Goal: Task Accomplishment & Management: Complete application form

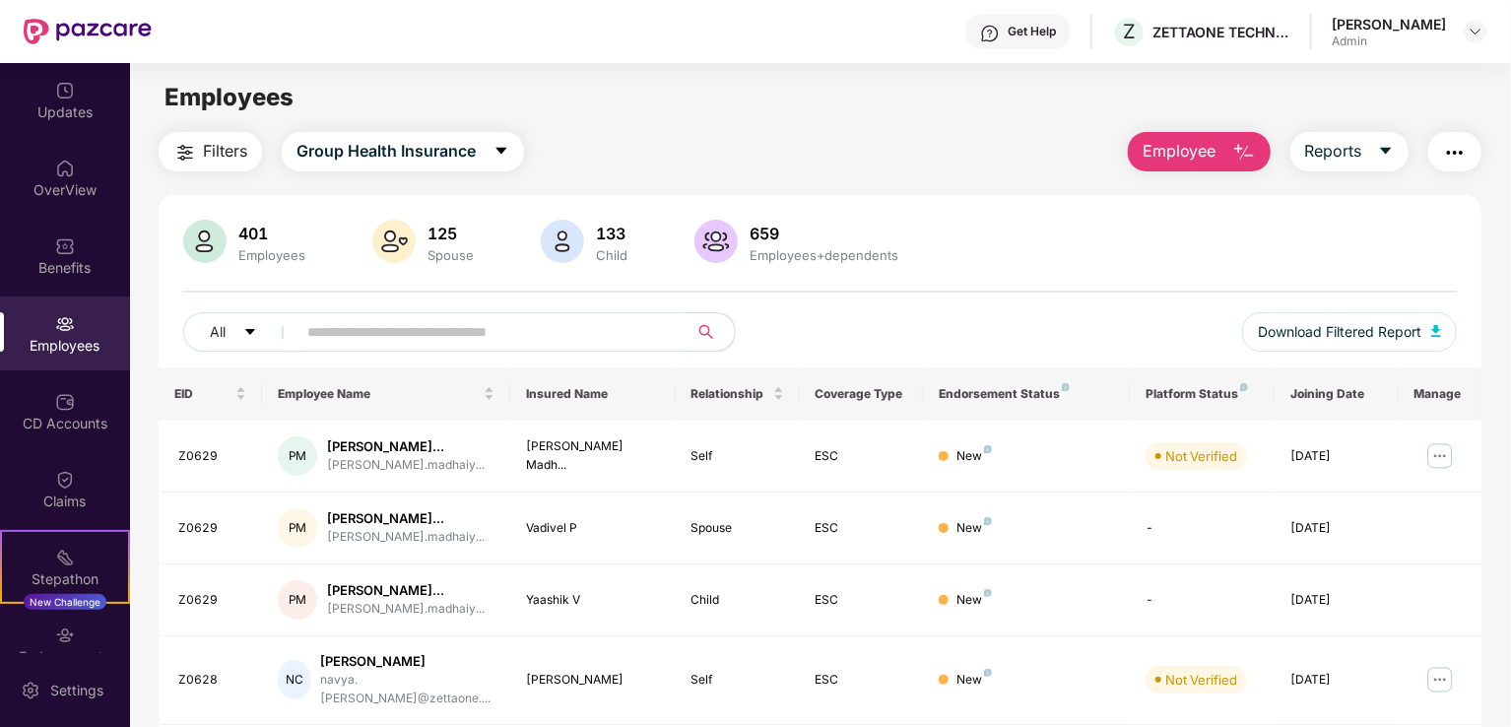
click at [1221, 151] on button "Employee" at bounding box center [1199, 151] width 143 height 39
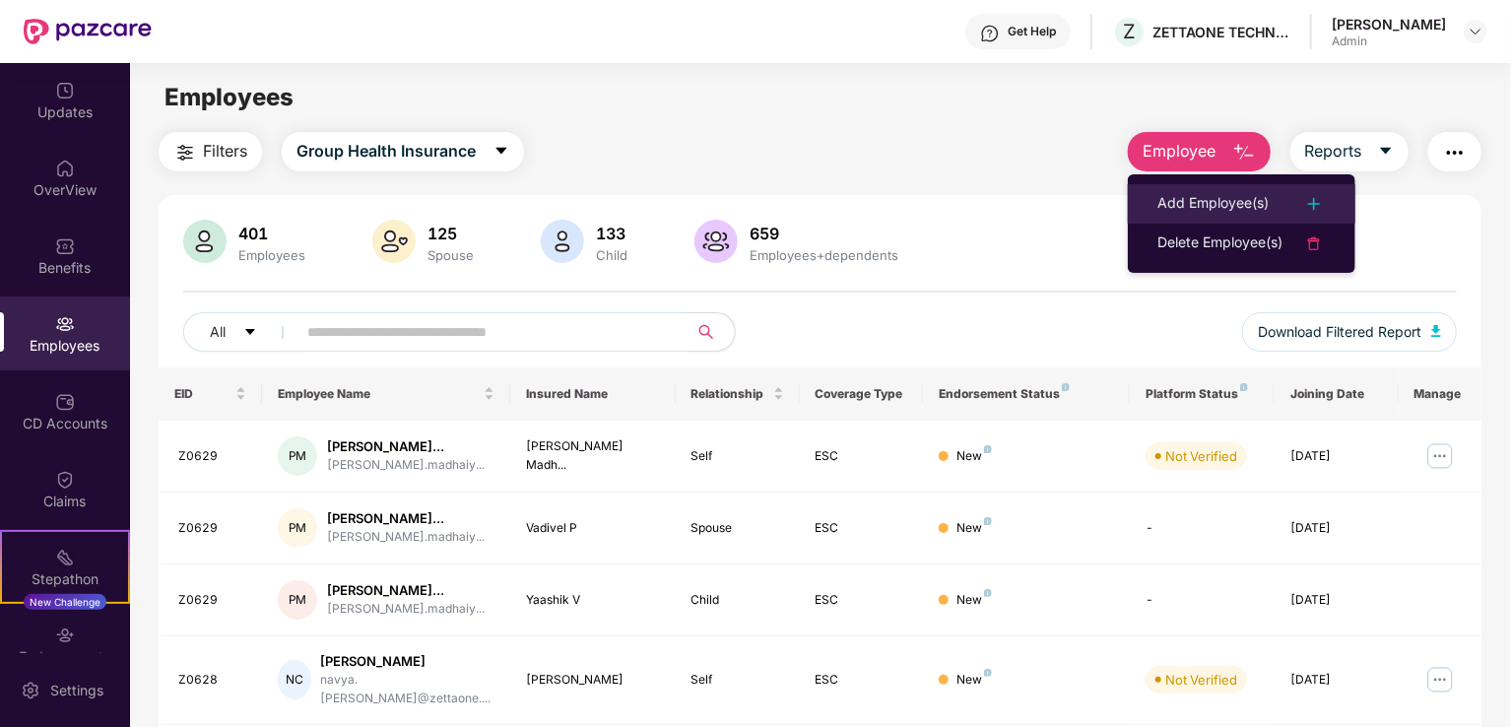
click at [1194, 200] on div "Add Employee(s)" at bounding box center [1212, 204] width 111 height 24
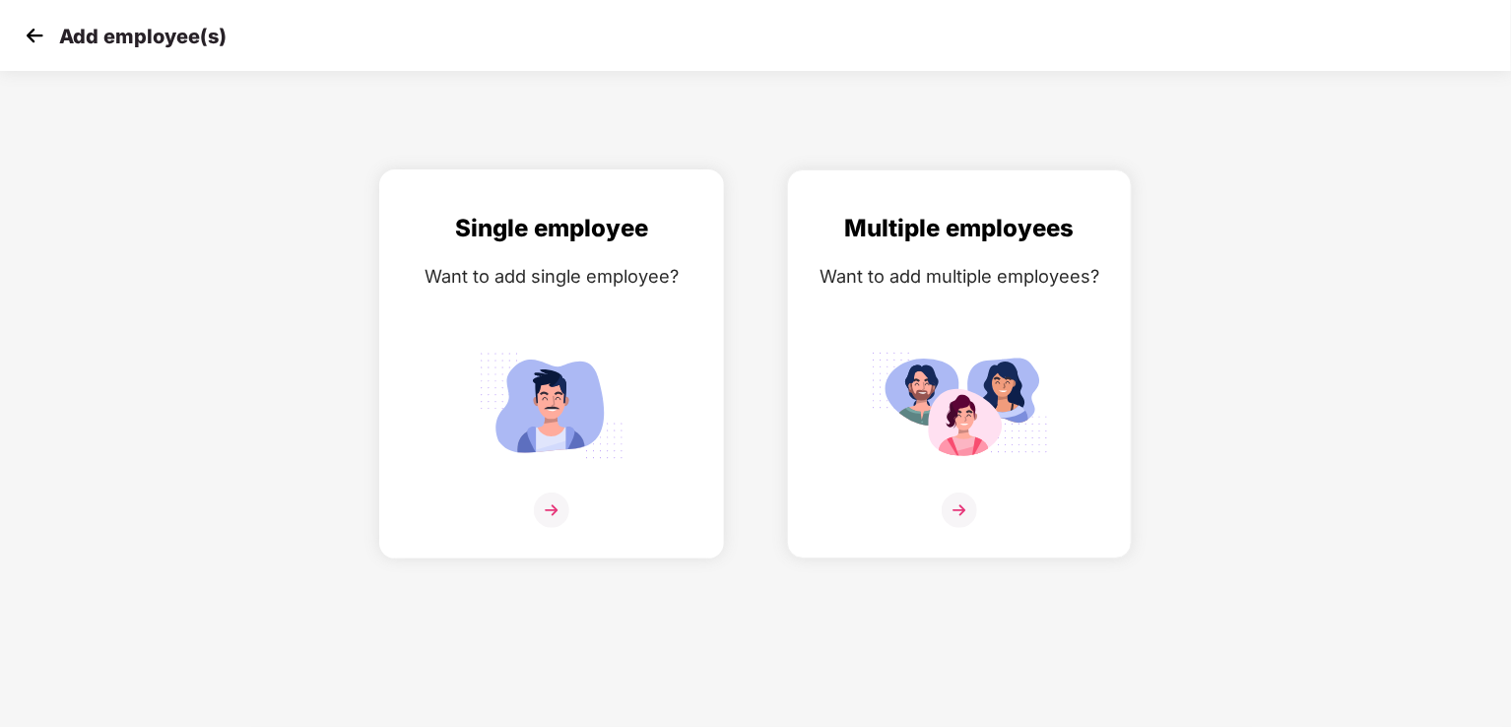
click at [552, 522] on img at bounding box center [551, 509] width 35 height 35
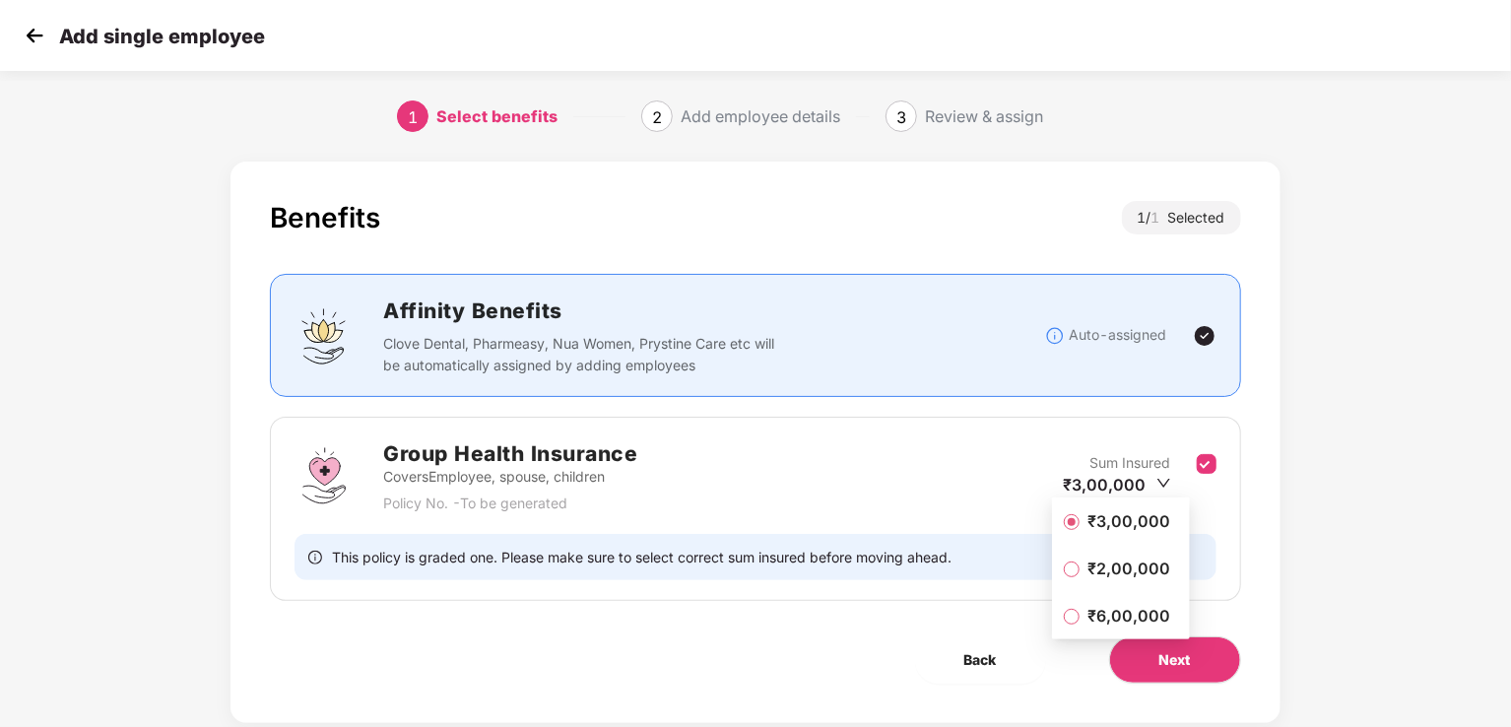
click at [1107, 564] on span "₹2,00,000" at bounding box center [1128, 568] width 98 height 22
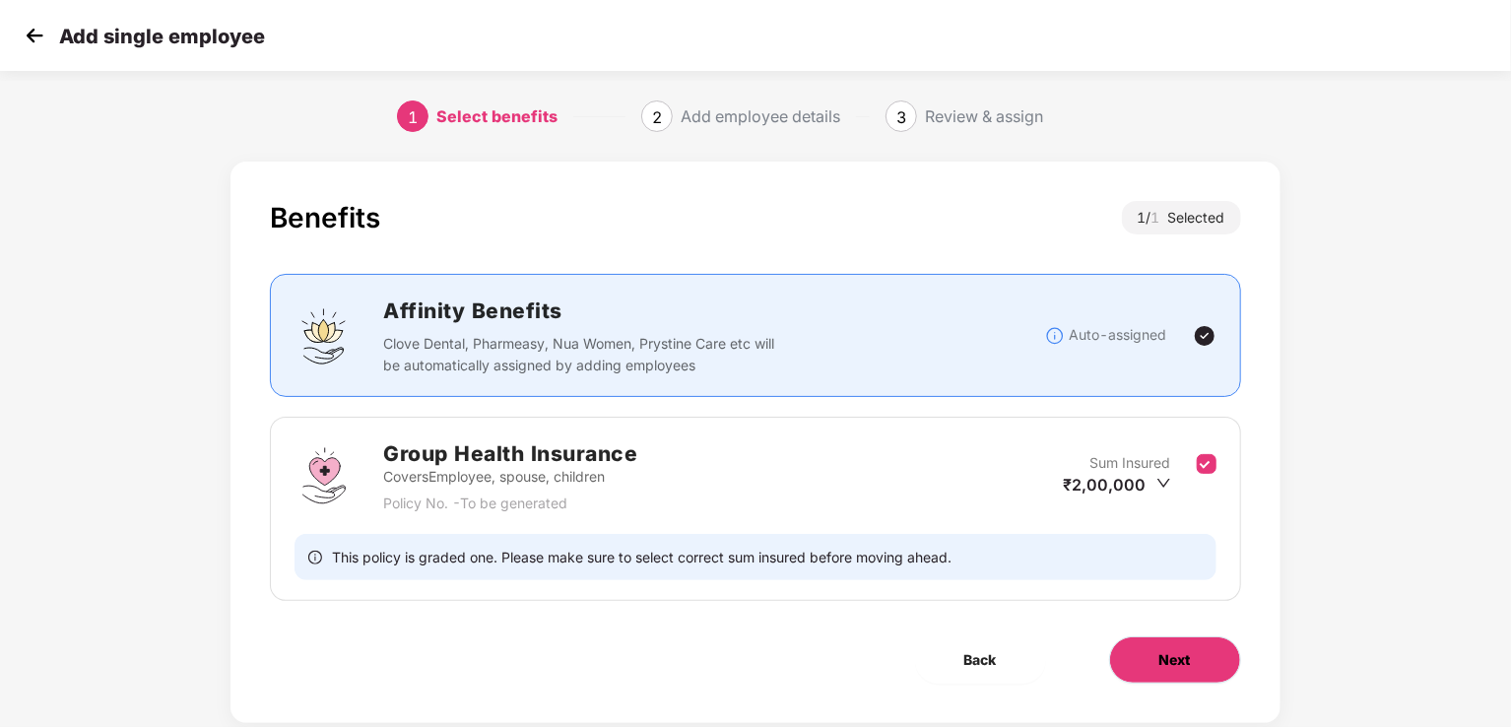
click at [1184, 649] on span "Next" at bounding box center [1175, 660] width 32 height 22
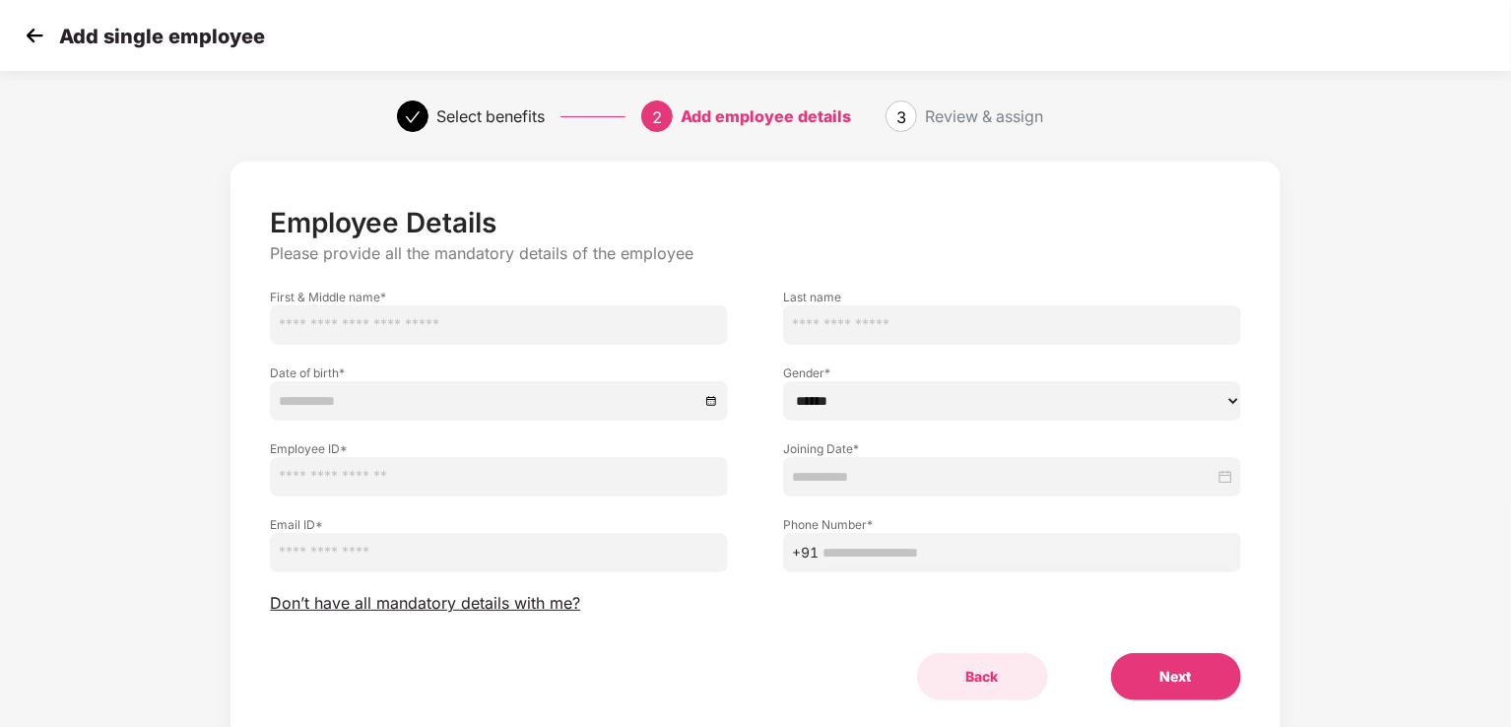
click at [981, 678] on button "Back" at bounding box center [982, 676] width 131 height 47
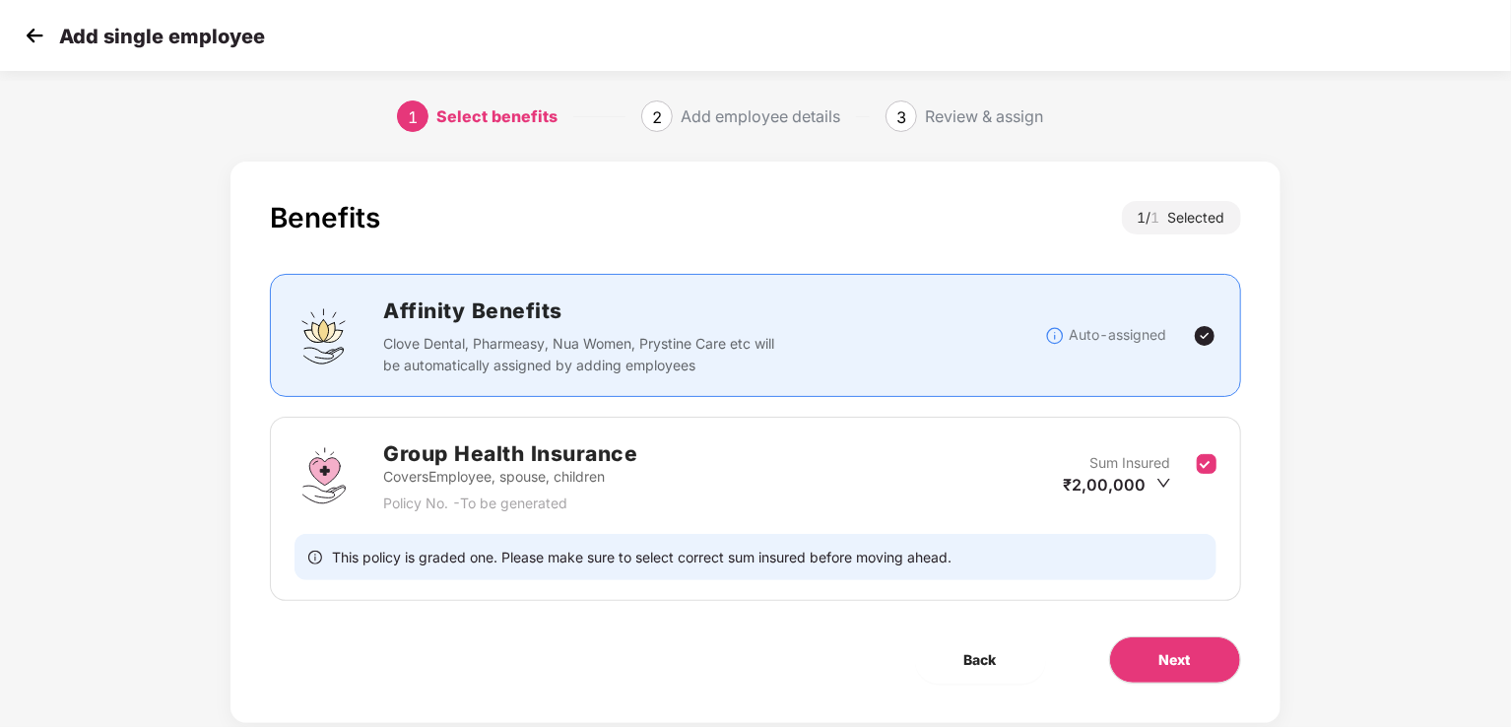
click at [26, 27] on img at bounding box center [35, 36] width 30 height 30
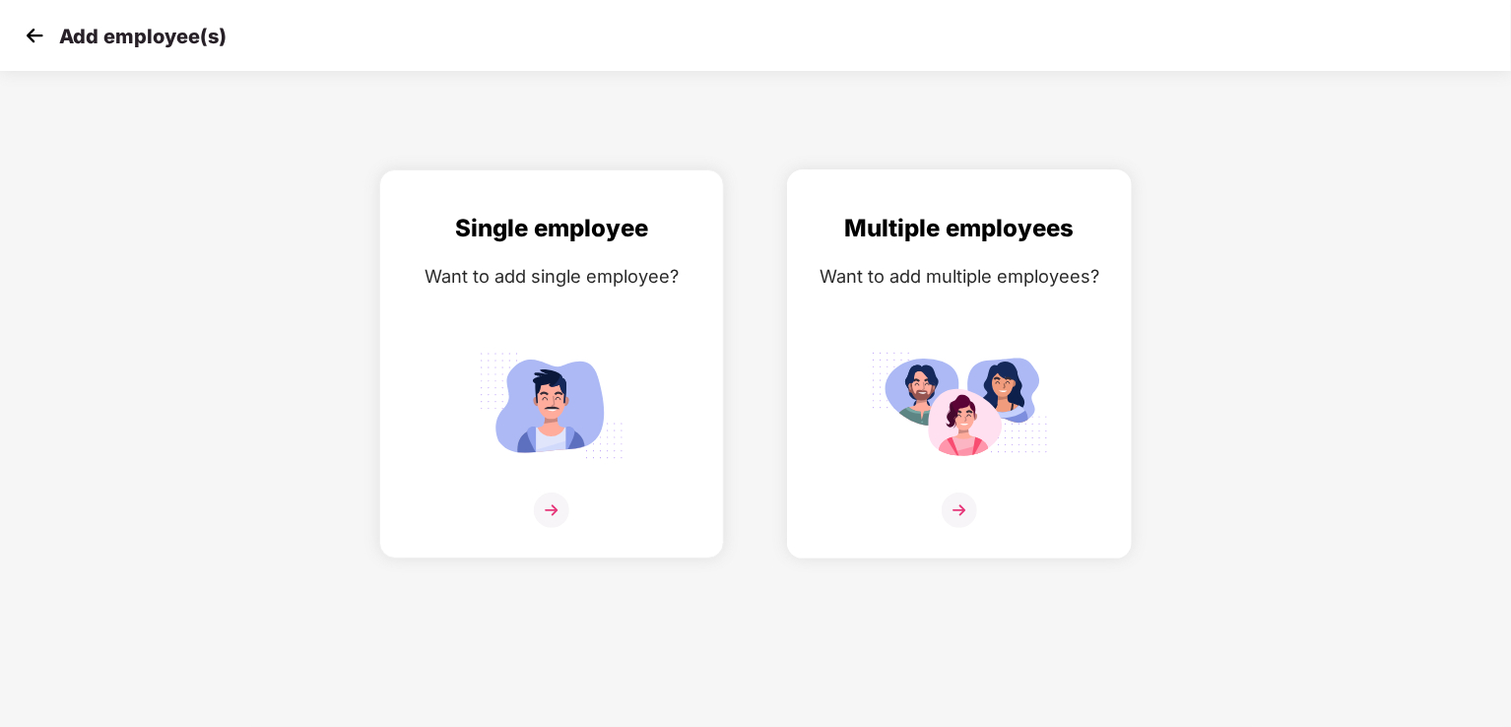
click at [956, 503] on img at bounding box center [959, 509] width 35 height 35
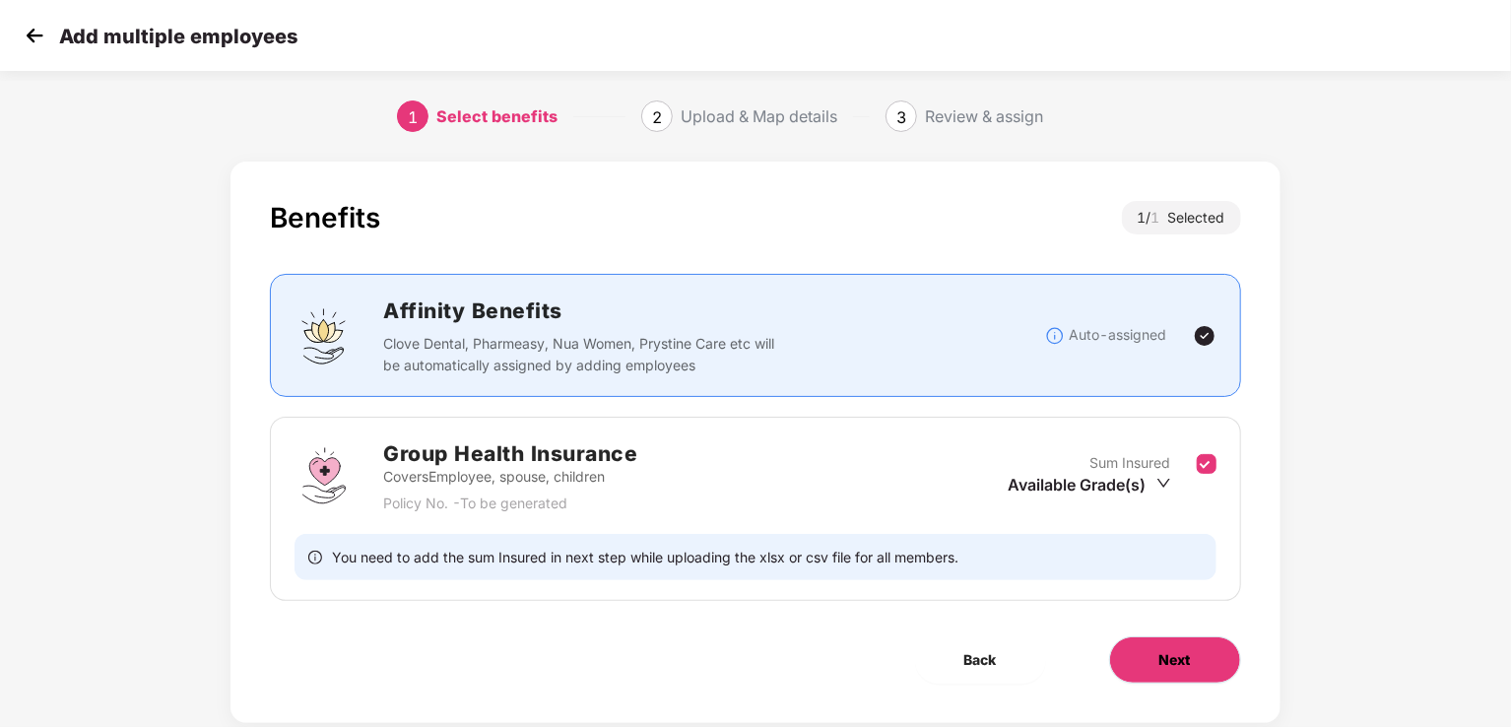
click at [1186, 659] on span "Next" at bounding box center [1175, 660] width 32 height 22
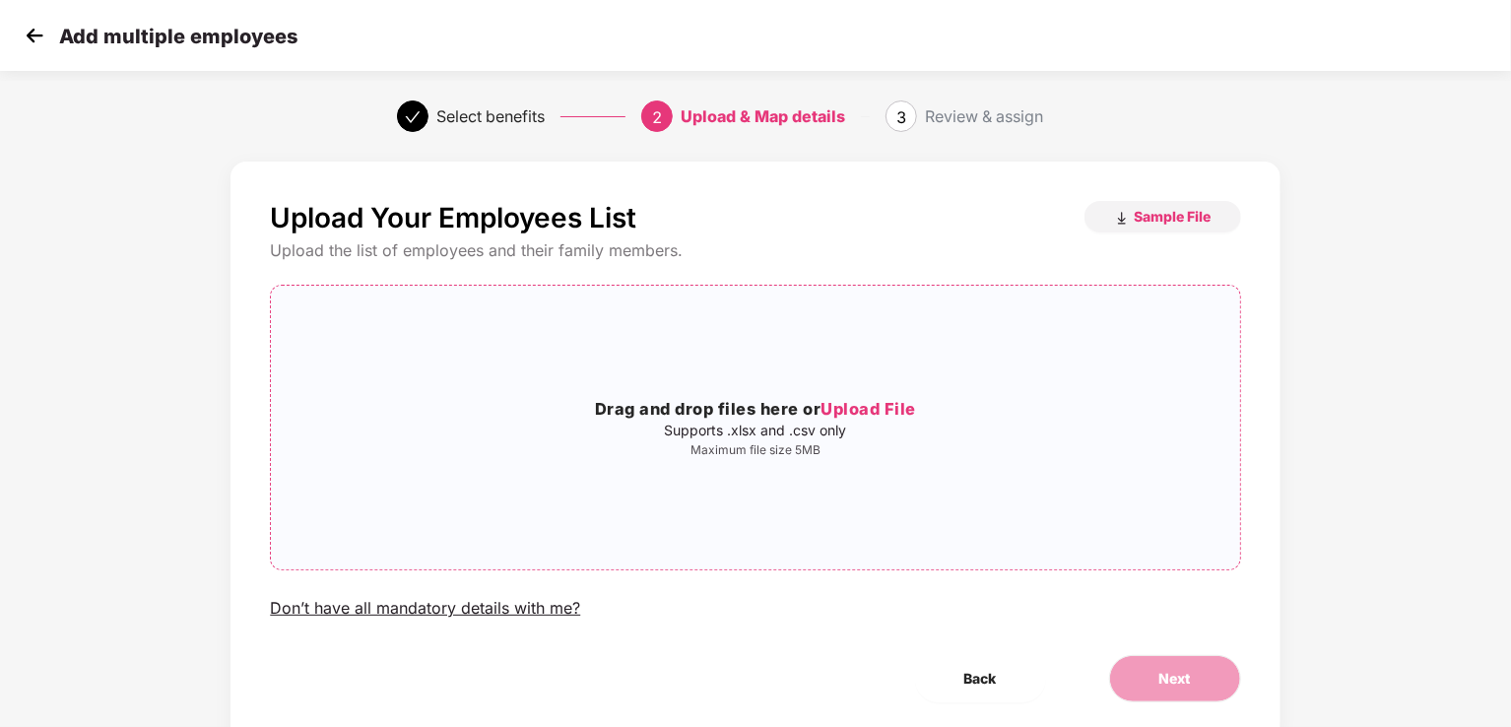
click at [887, 408] on span "Upload File" at bounding box center [868, 409] width 96 height 20
click at [27, 32] on img at bounding box center [35, 36] width 30 height 30
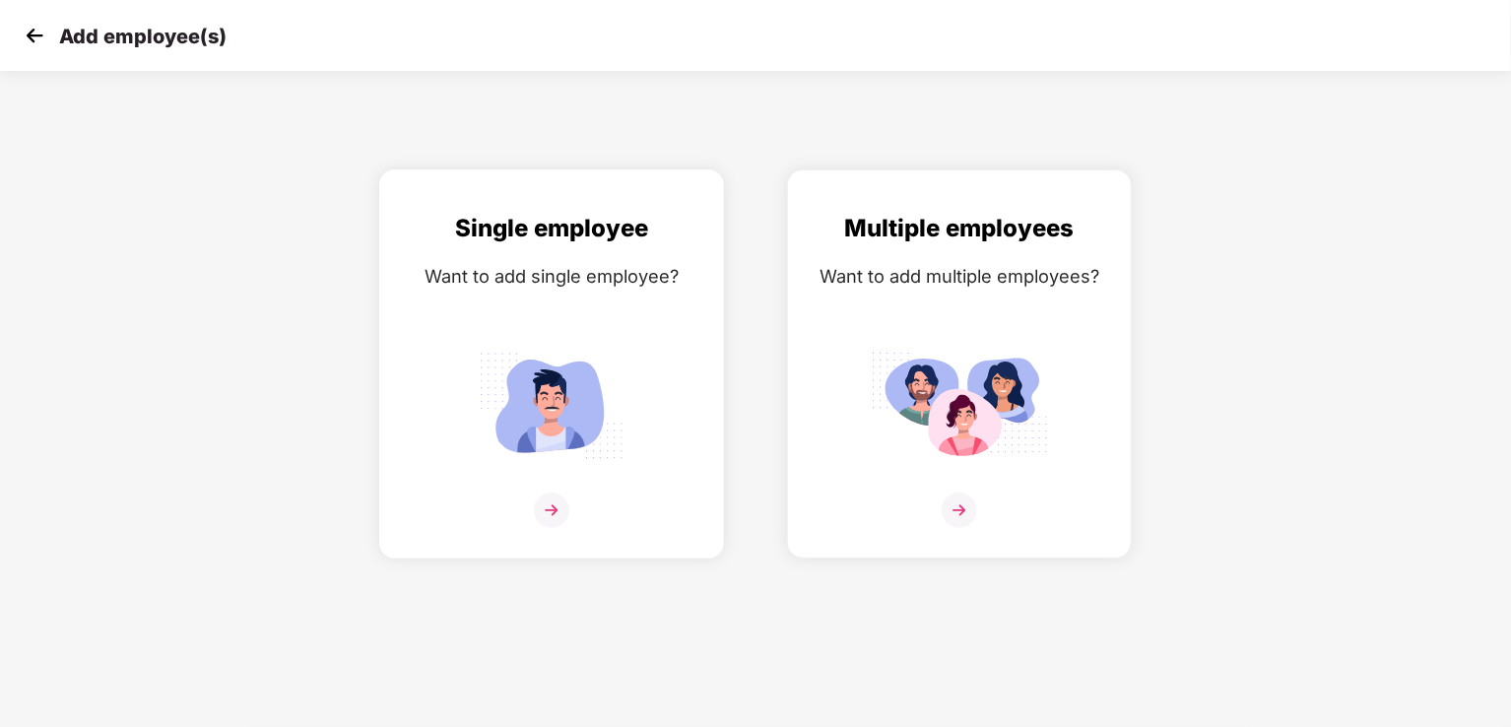
click at [552, 496] on img at bounding box center [551, 509] width 35 height 35
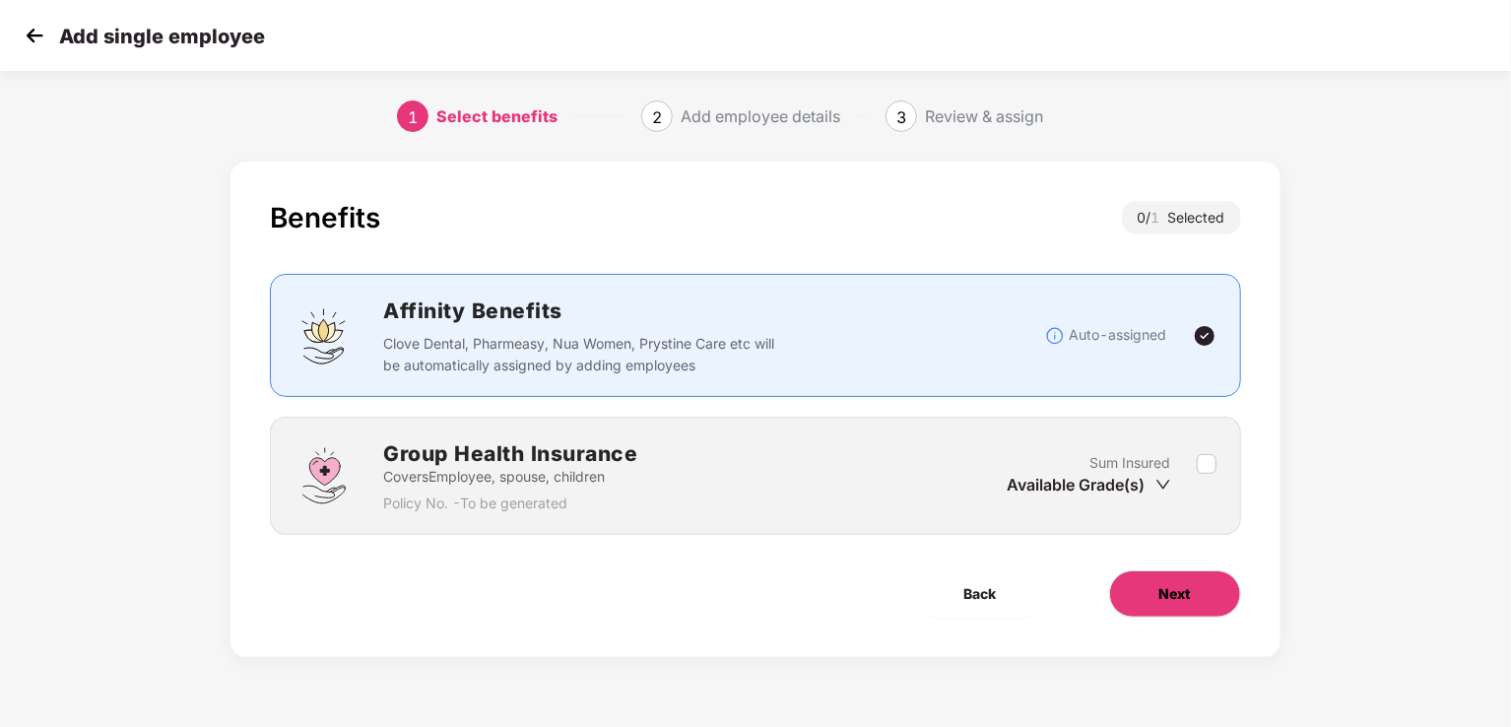
click at [1196, 600] on button "Next" at bounding box center [1175, 593] width 132 height 47
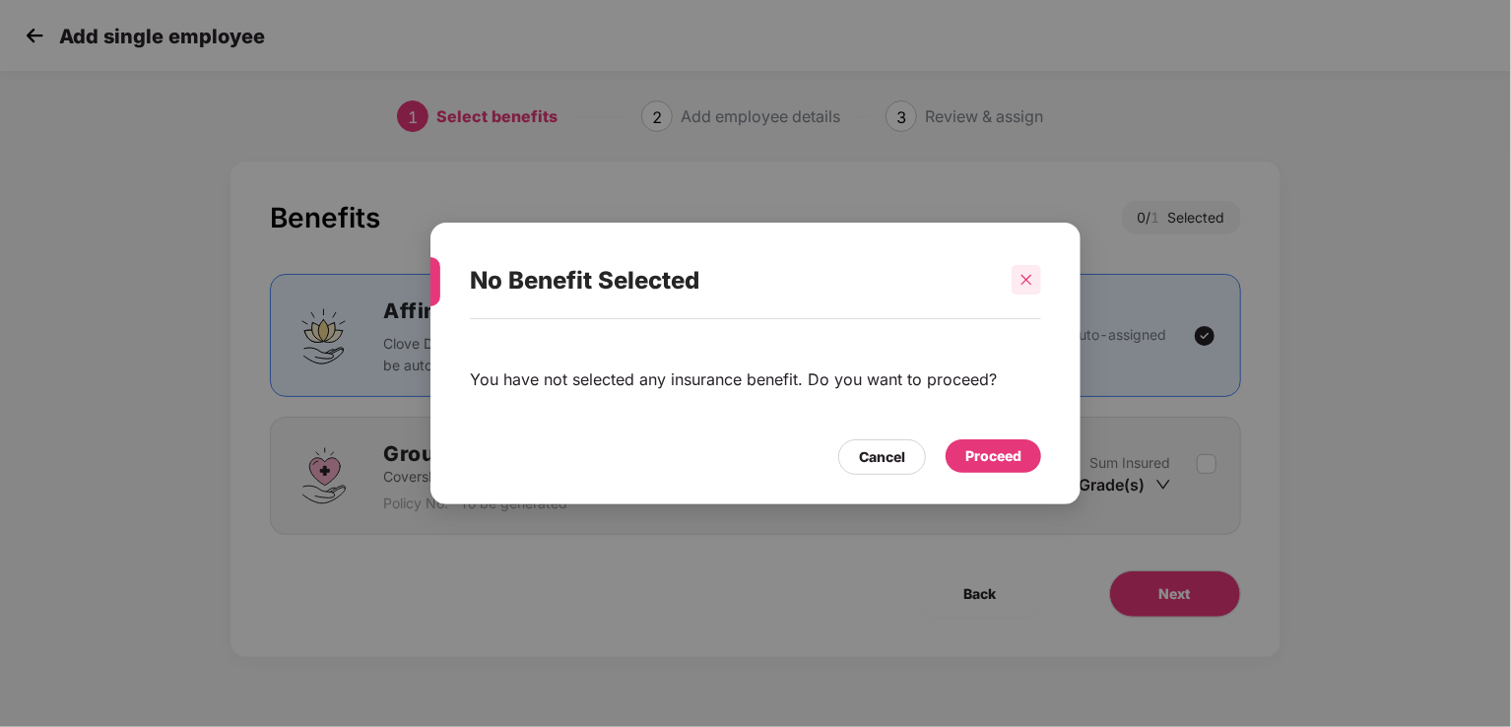
click at [1020, 280] on icon "close" at bounding box center [1026, 280] width 14 height 14
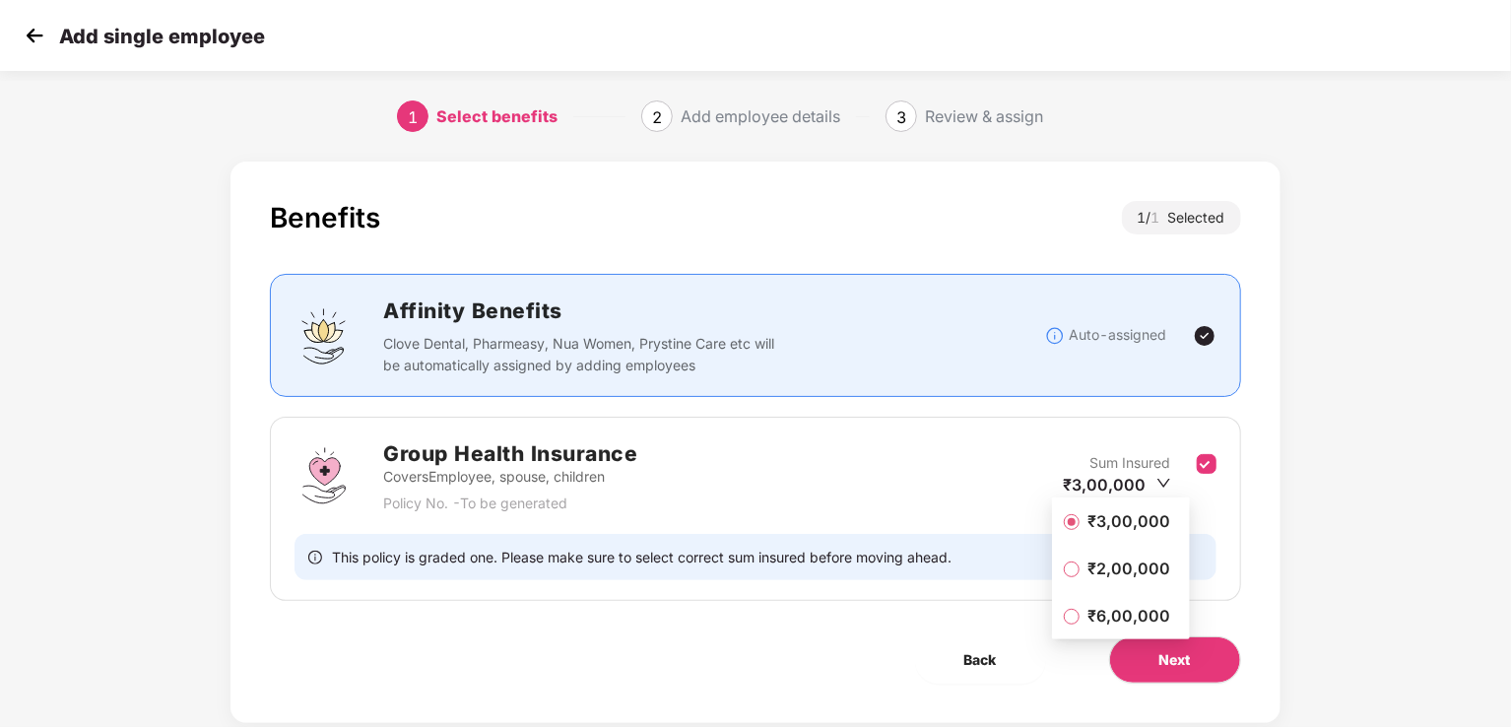
click at [1163, 482] on icon "down" at bounding box center [1163, 483] width 15 height 15
click at [1087, 578] on span "₹2,00,000" at bounding box center [1128, 568] width 98 height 22
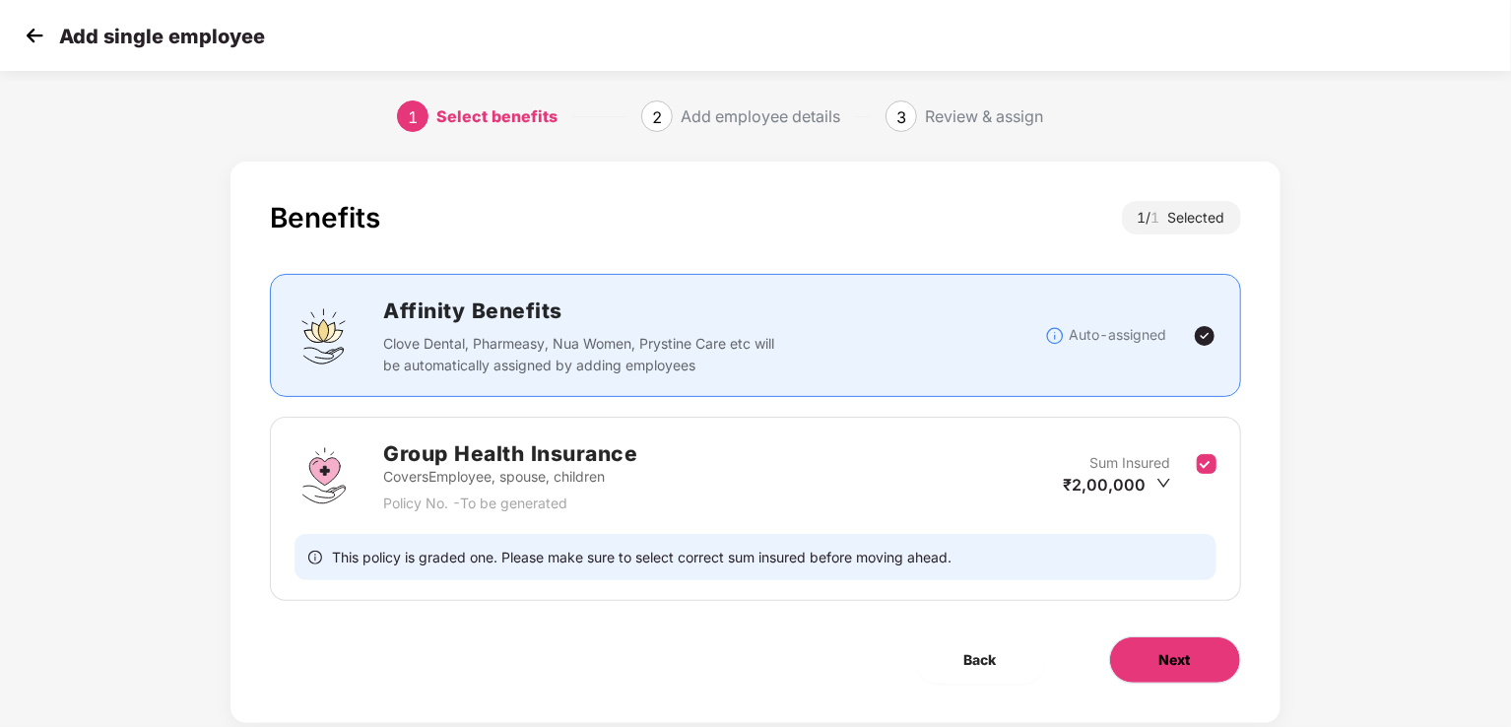
click at [1174, 637] on button "Next" at bounding box center [1175, 659] width 132 height 47
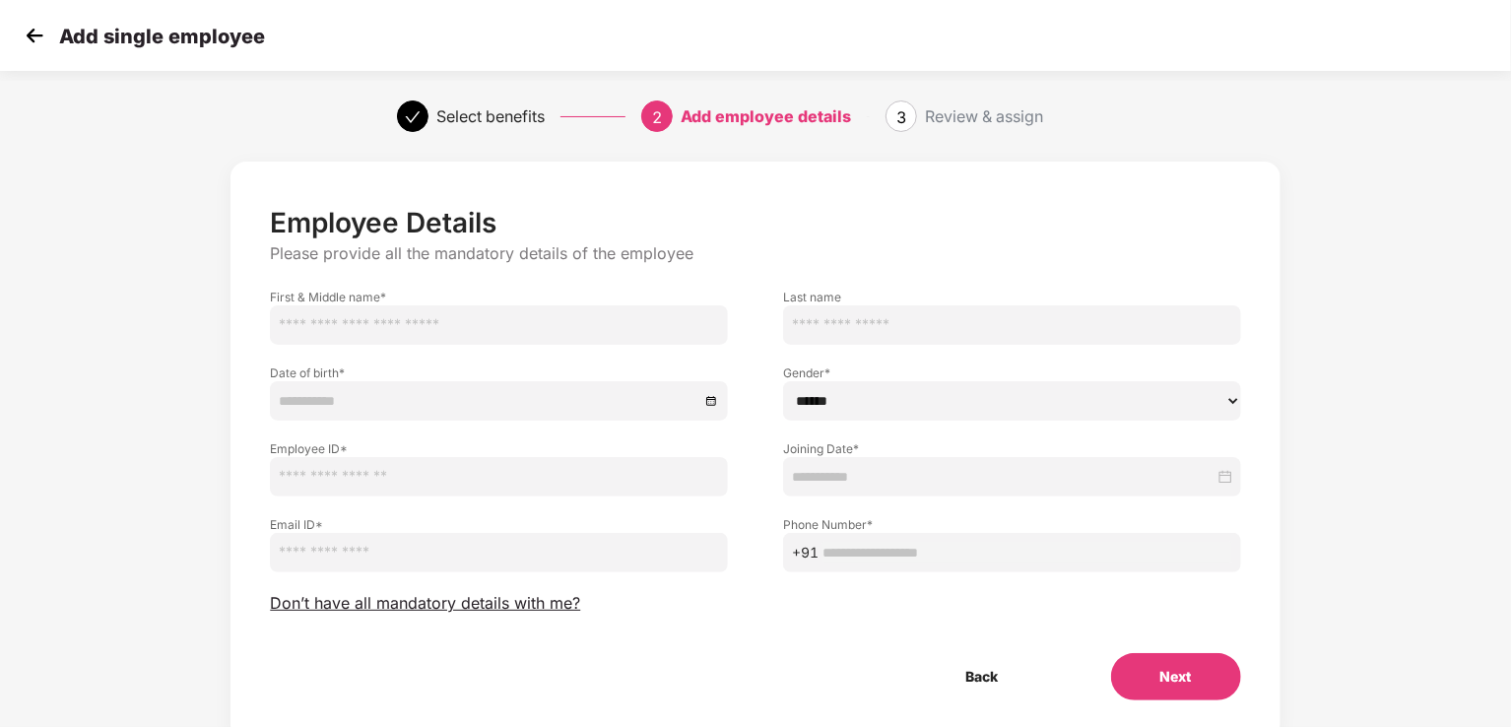
click at [815, 474] on input at bounding box center [1003, 477] width 422 height 22
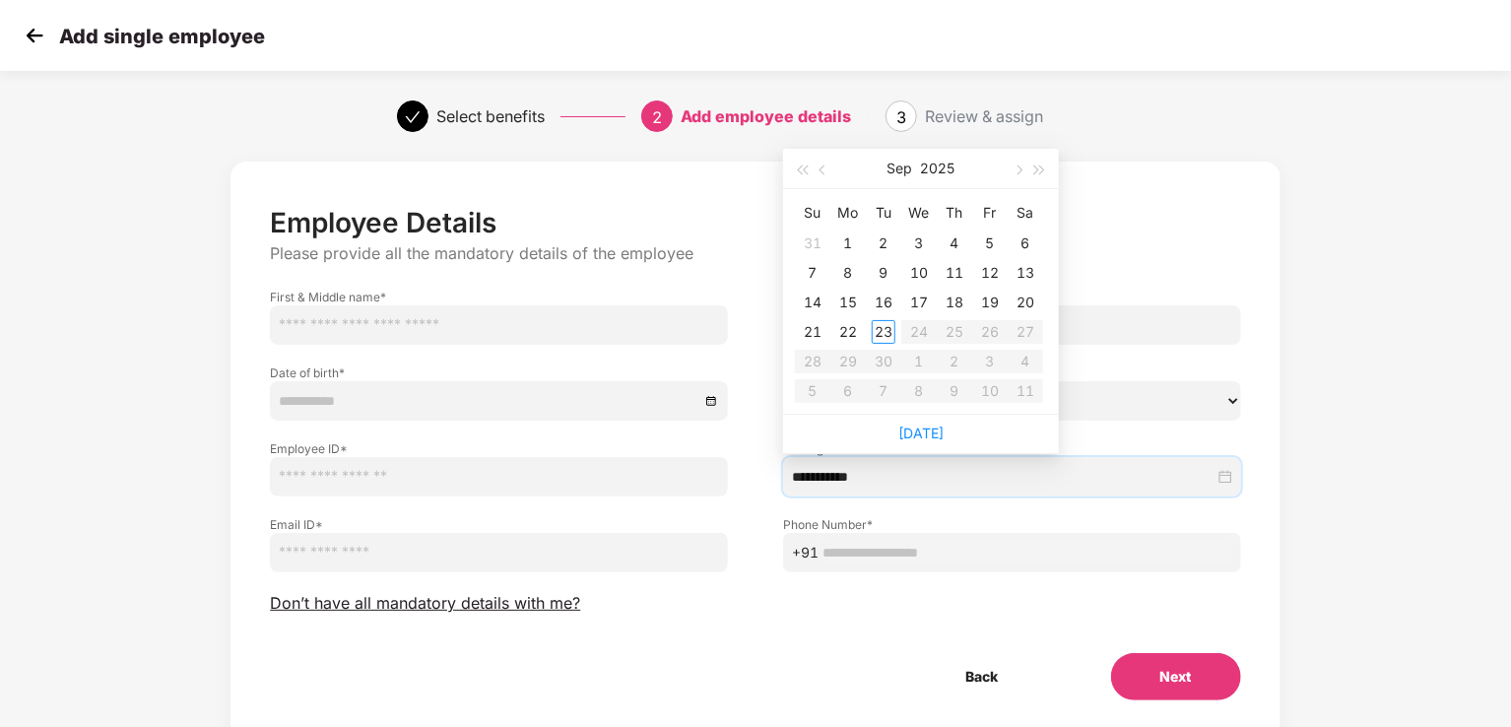
type input "**********"
click at [818, 163] on button "button" at bounding box center [823, 168] width 22 height 39
type input "**********"
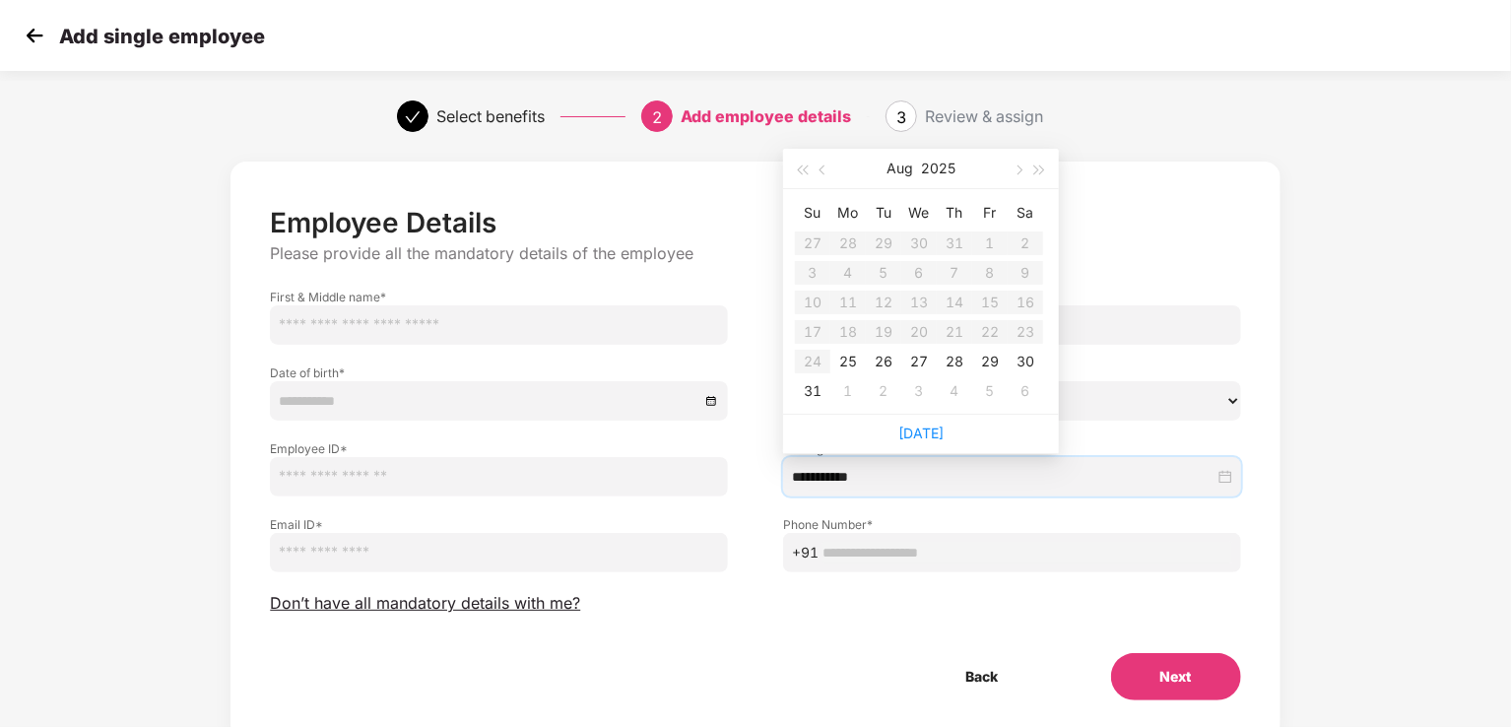
type input "**********"
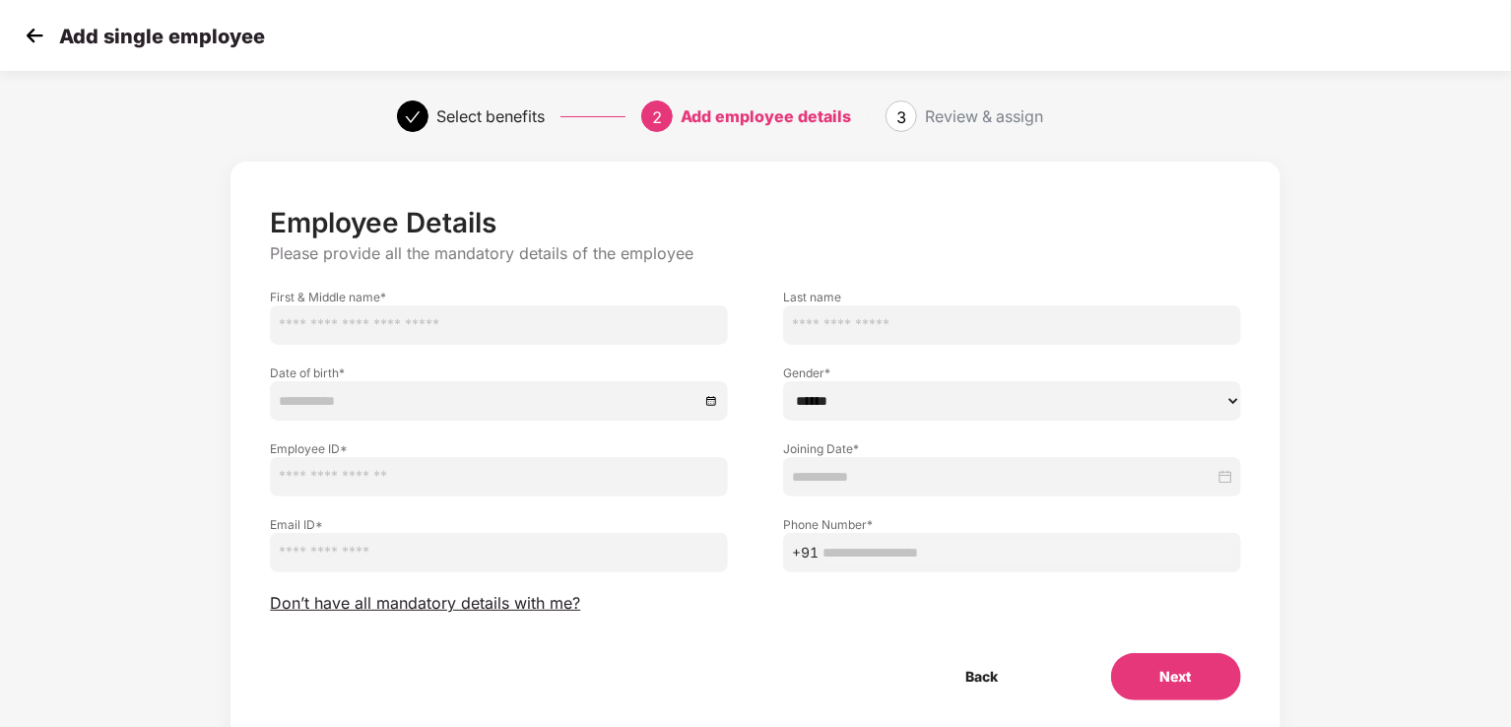
click at [1185, 131] on div "Select benefits 2 Add employee details 3 Review & assign" at bounding box center [755, 116] width 1511 height 71
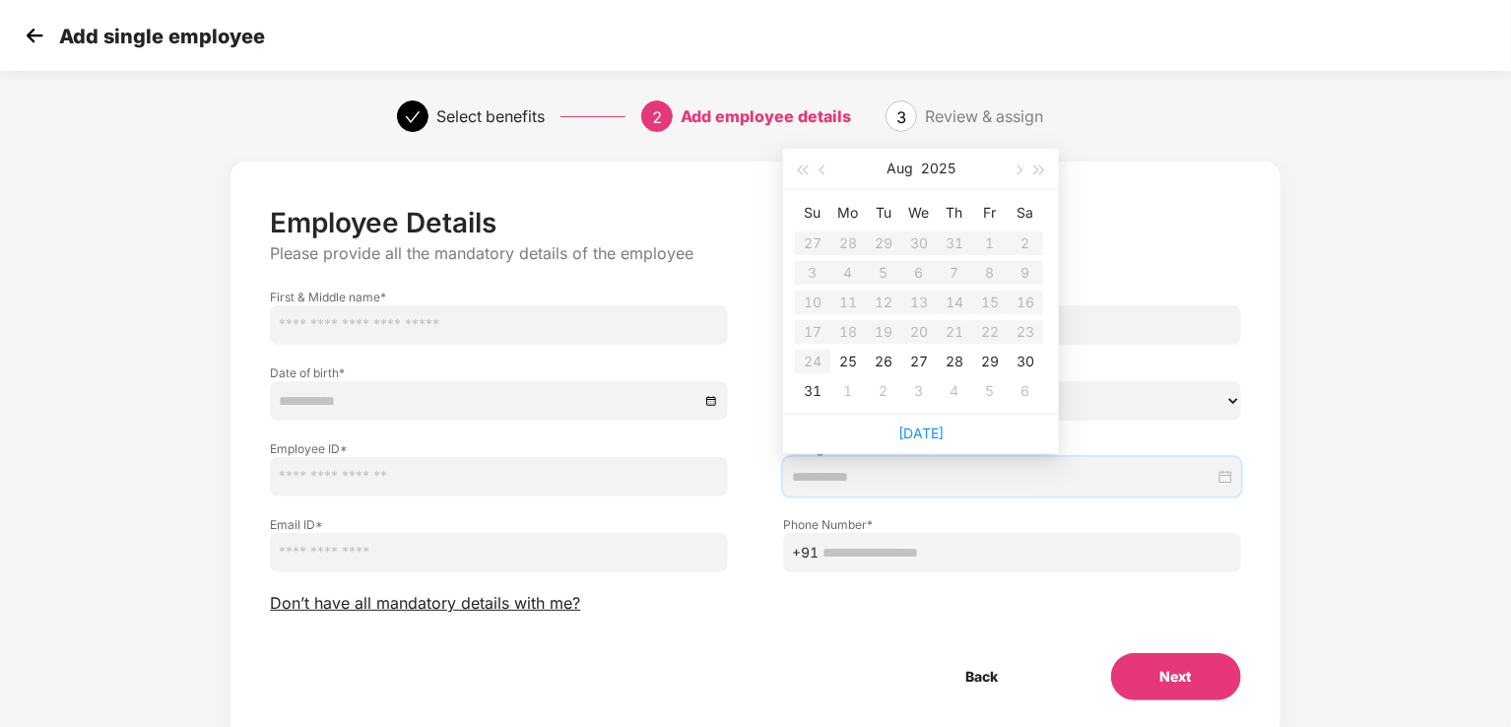
click at [843, 466] on input at bounding box center [1003, 477] width 422 height 22
type input "**********"
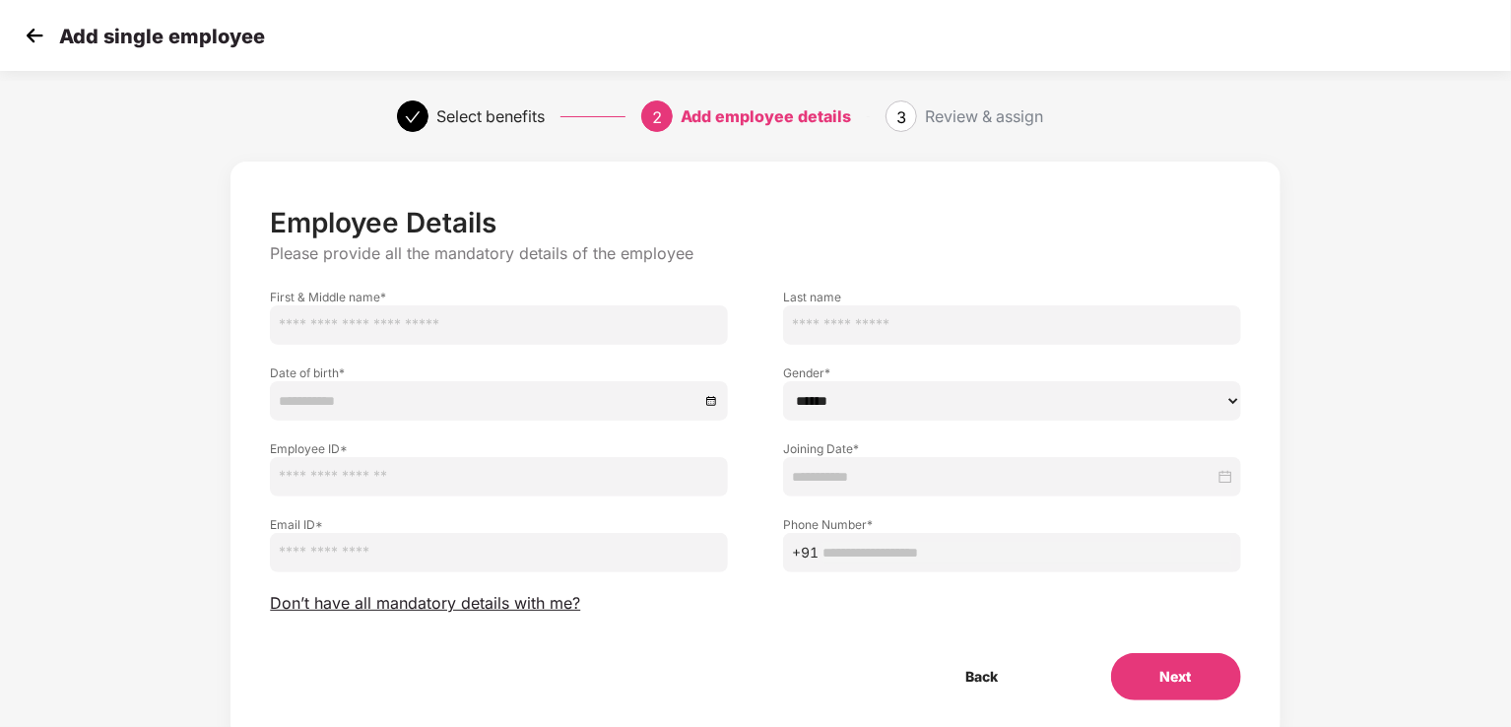
click at [1174, 93] on div "Select benefits 2 Add employee details 3 Review & assign" at bounding box center [755, 116] width 1511 height 71
click at [1156, 121] on div "Select benefits 2 Add employee details 3 Review & assign" at bounding box center [755, 116] width 1511 height 71
click at [21, 39] on img at bounding box center [35, 36] width 30 height 30
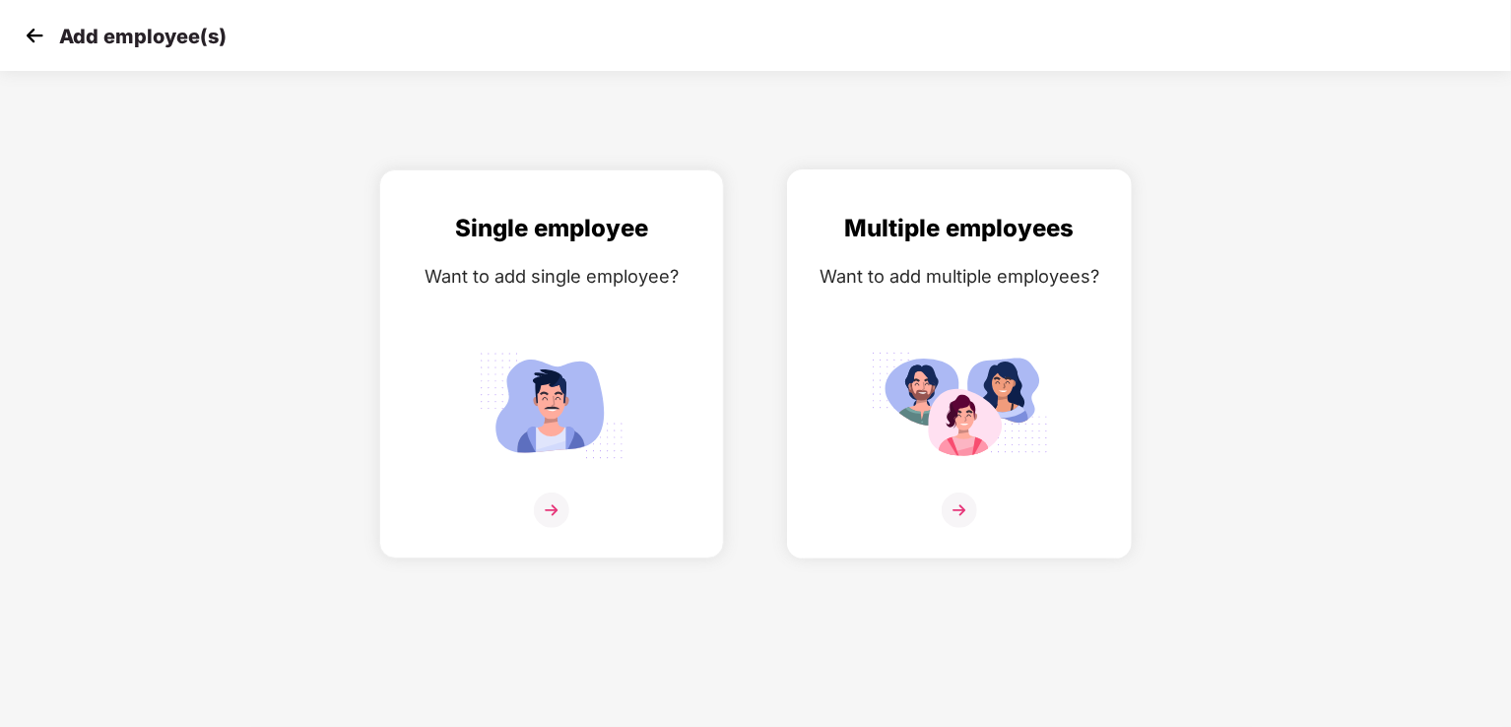
click at [969, 496] on img at bounding box center [959, 509] width 35 height 35
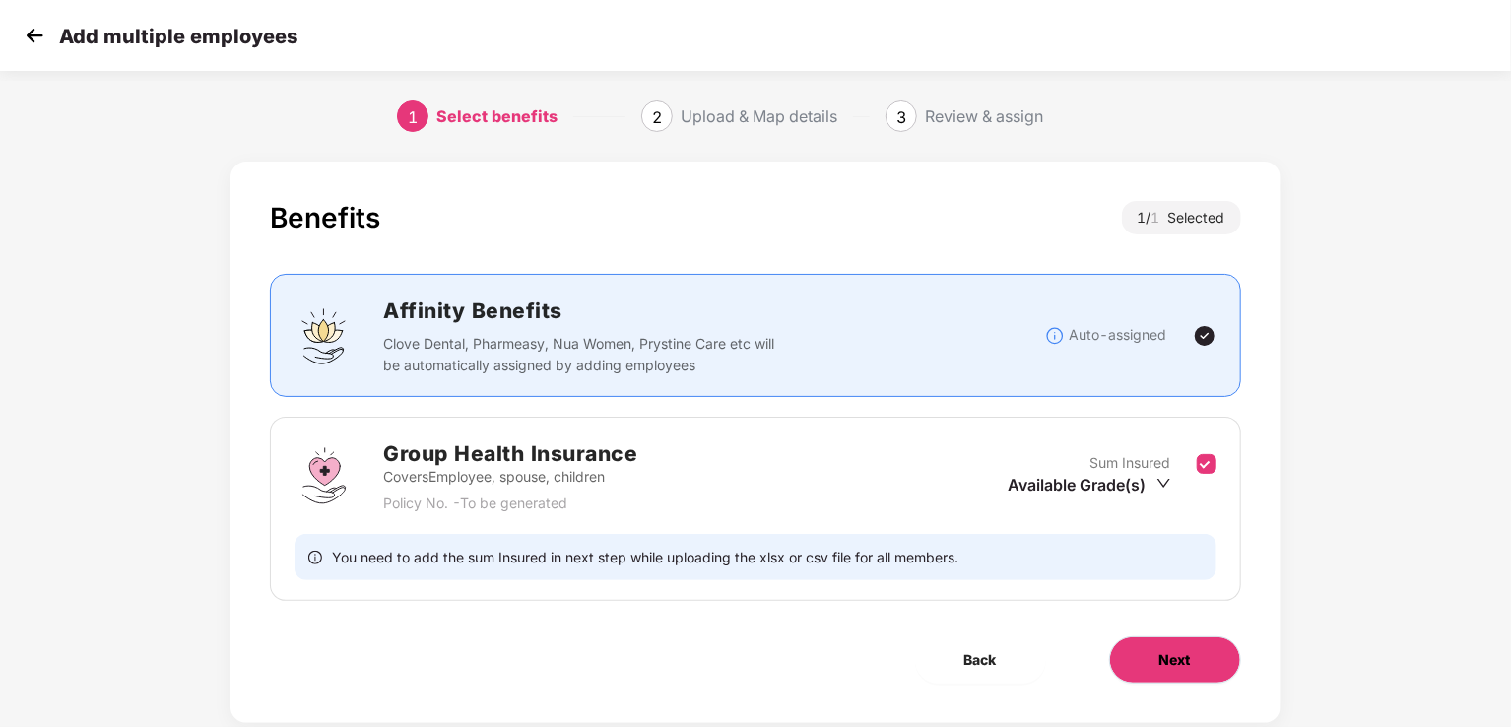
click at [1174, 651] on span "Next" at bounding box center [1175, 660] width 32 height 22
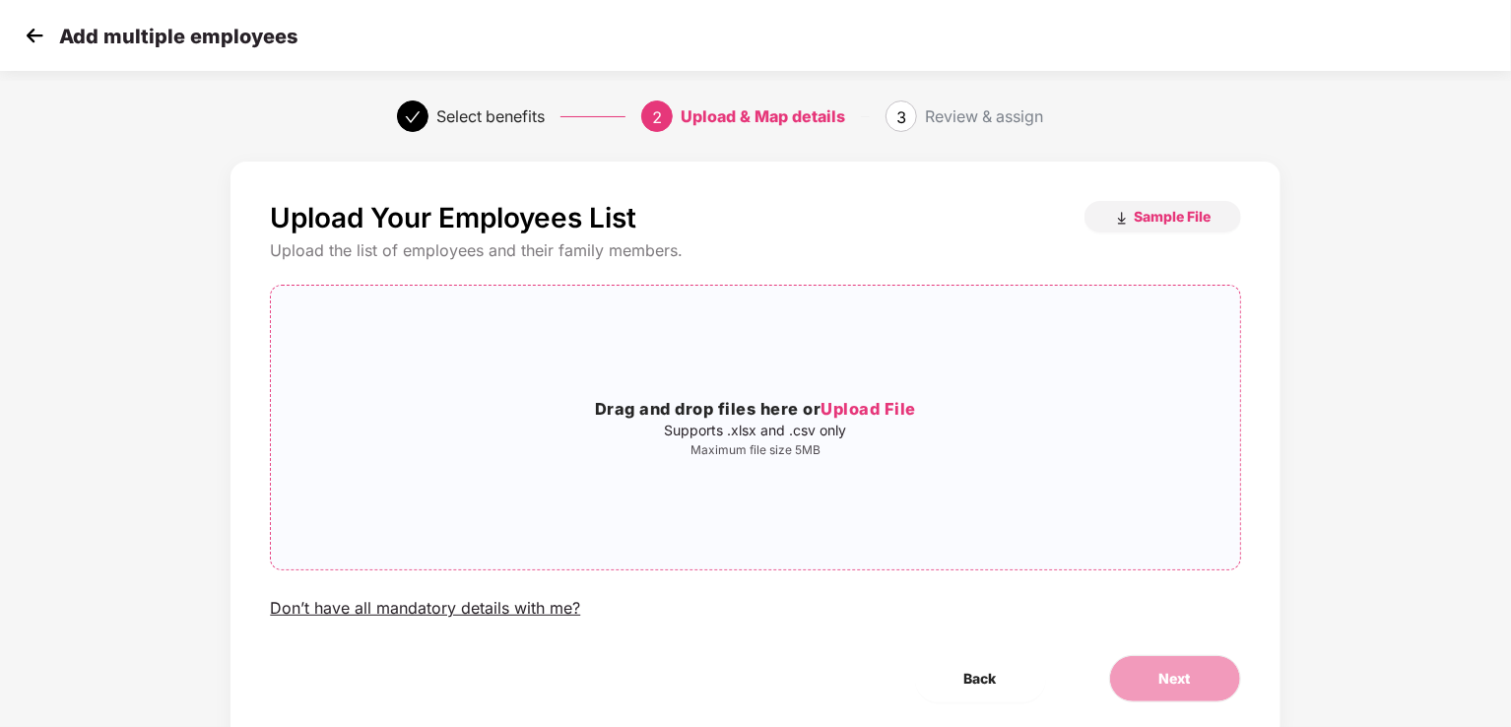
click at [880, 416] on span "Upload File" at bounding box center [868, 409] width 96 height 20
click at [898, 411] on span "Upload File" at bounding box center [868, 409] width 96 height 20
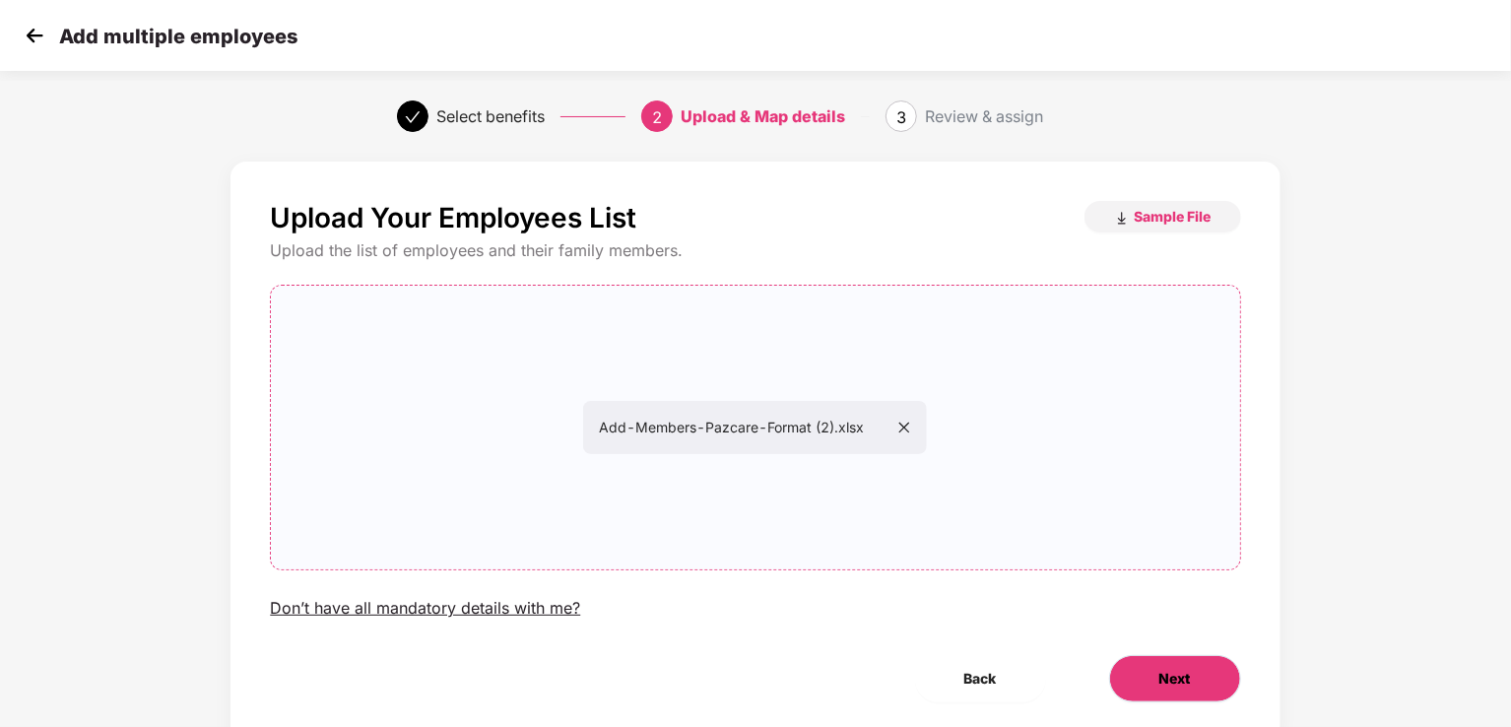
click at [1182, 668] on span "Next" at bounding box center [1175, 679] width 32 height 22
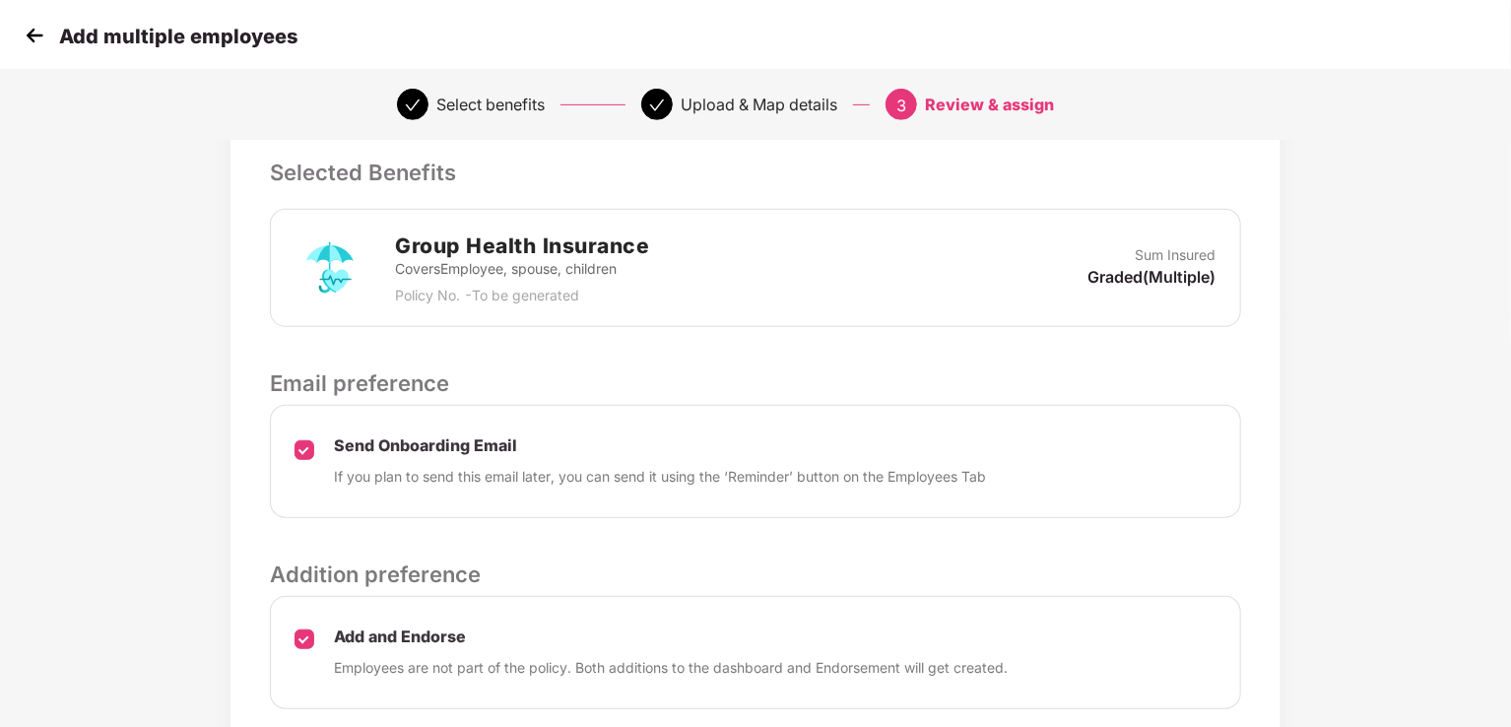
scroll to position [560, 0]
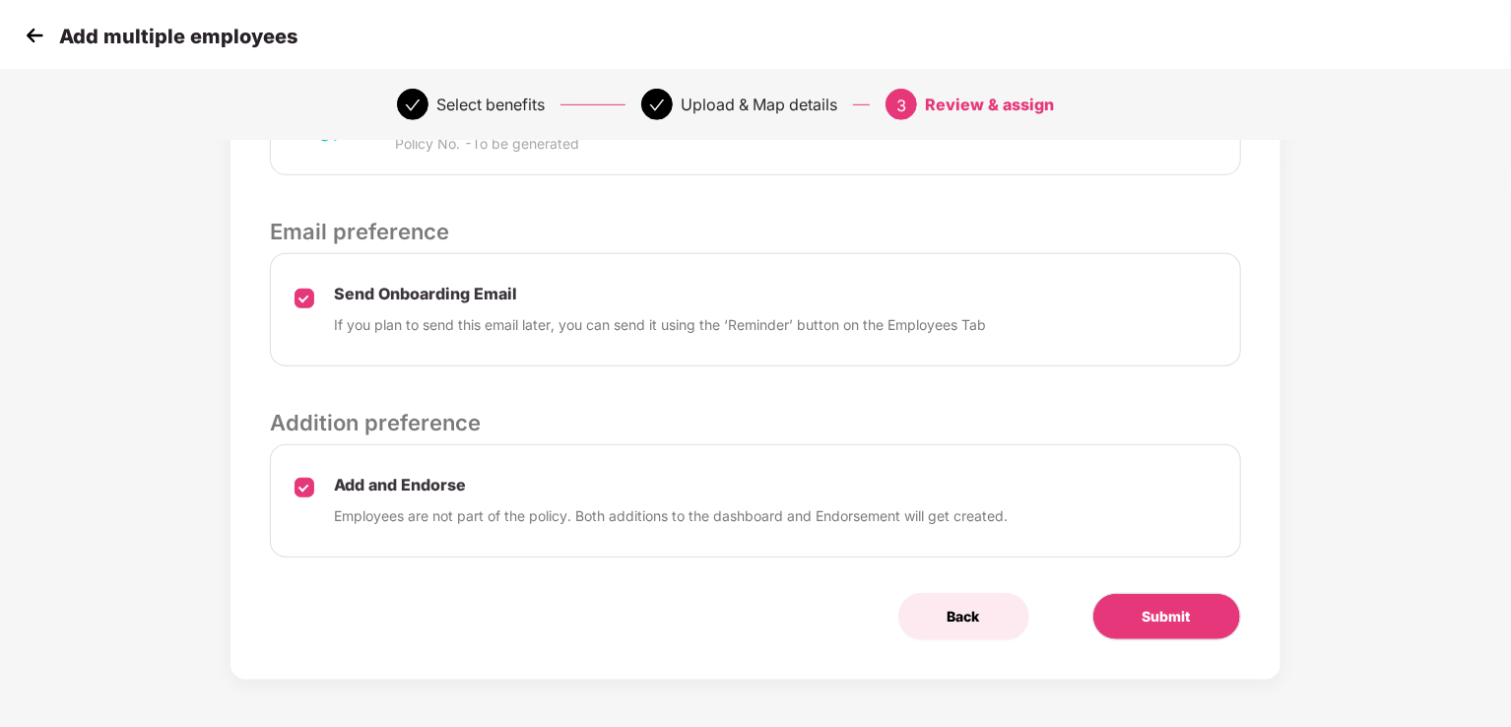
click at [947, 621] on span "Back" at bounding box center [963, 617] width 32 height 22
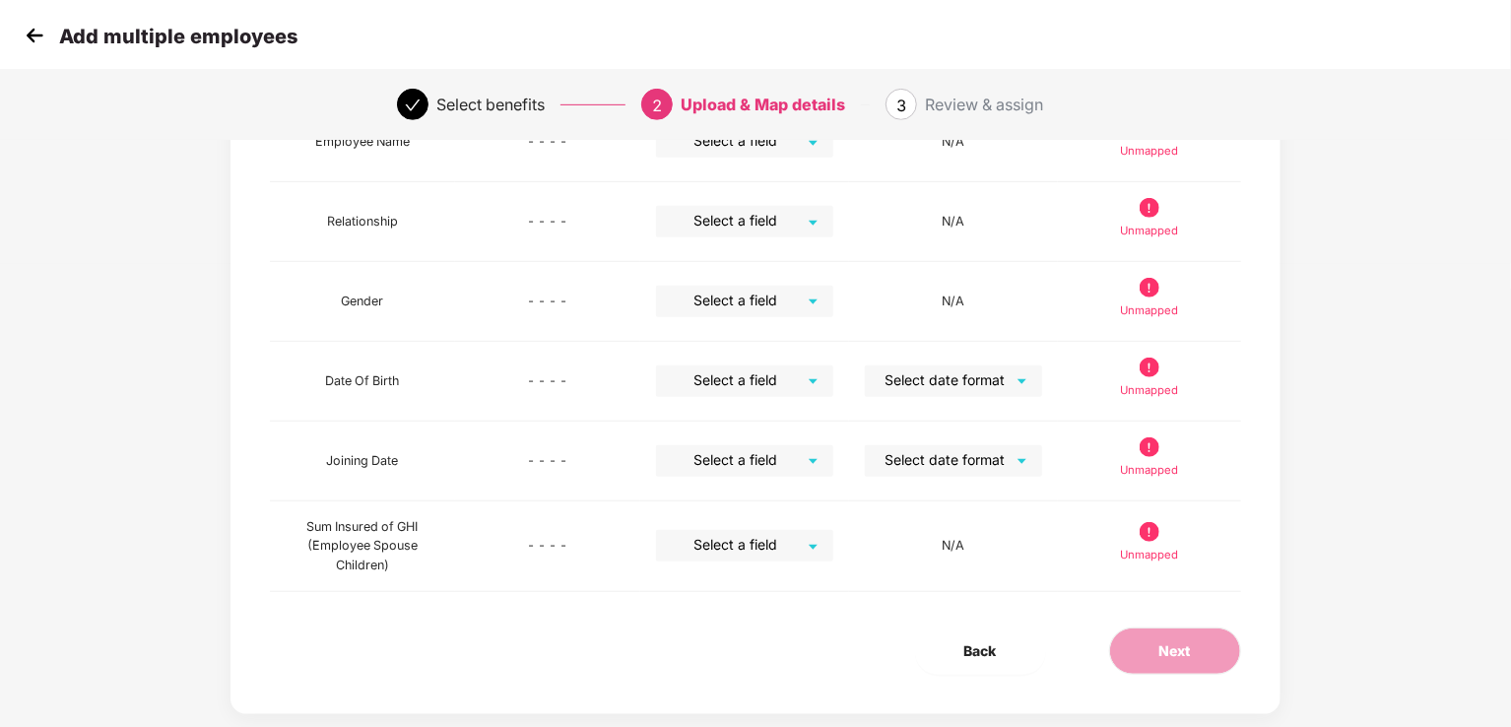
scroll to position [497, 0]
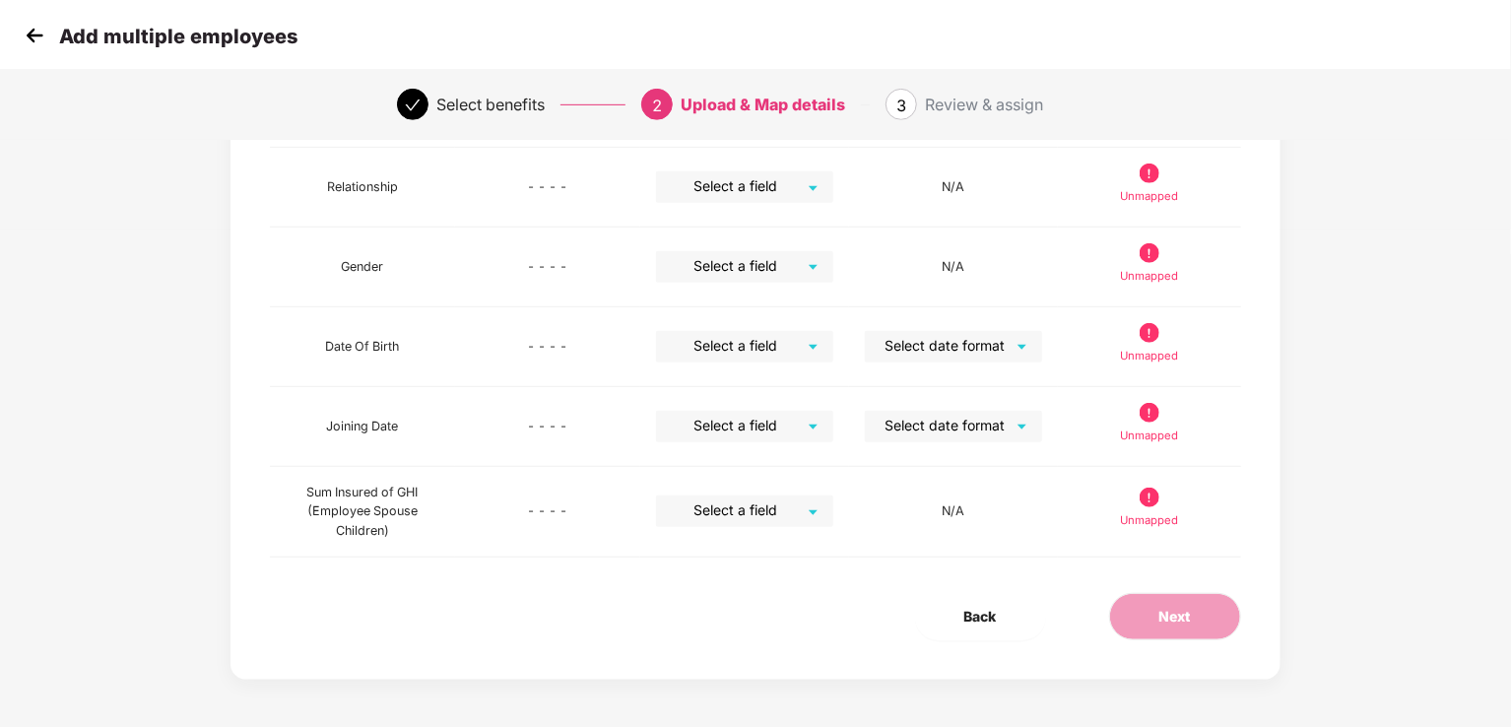
click at [32, 29] on img at bounding box center [35, 36] width 30 height 30
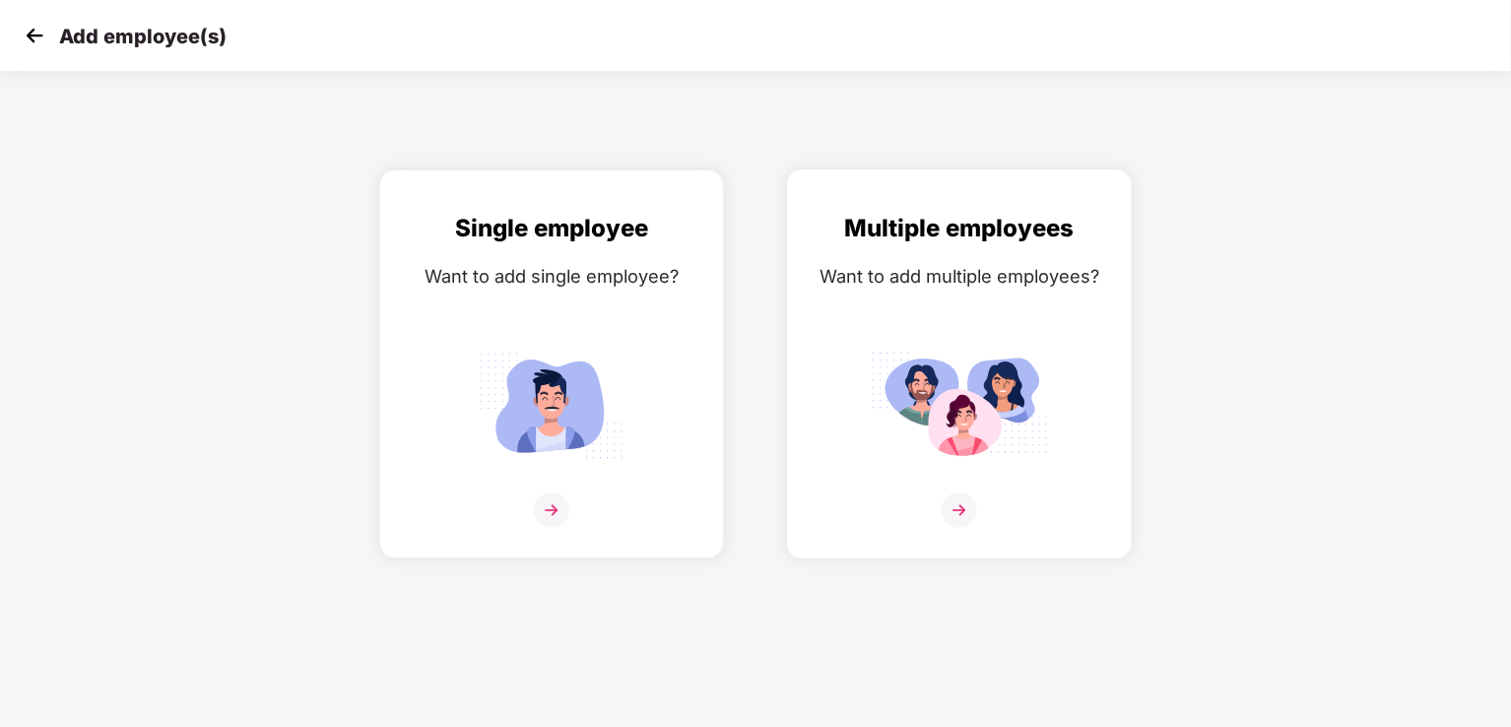
click at [952, 501] on img at bounding box center [959, 509] width 35 height 35
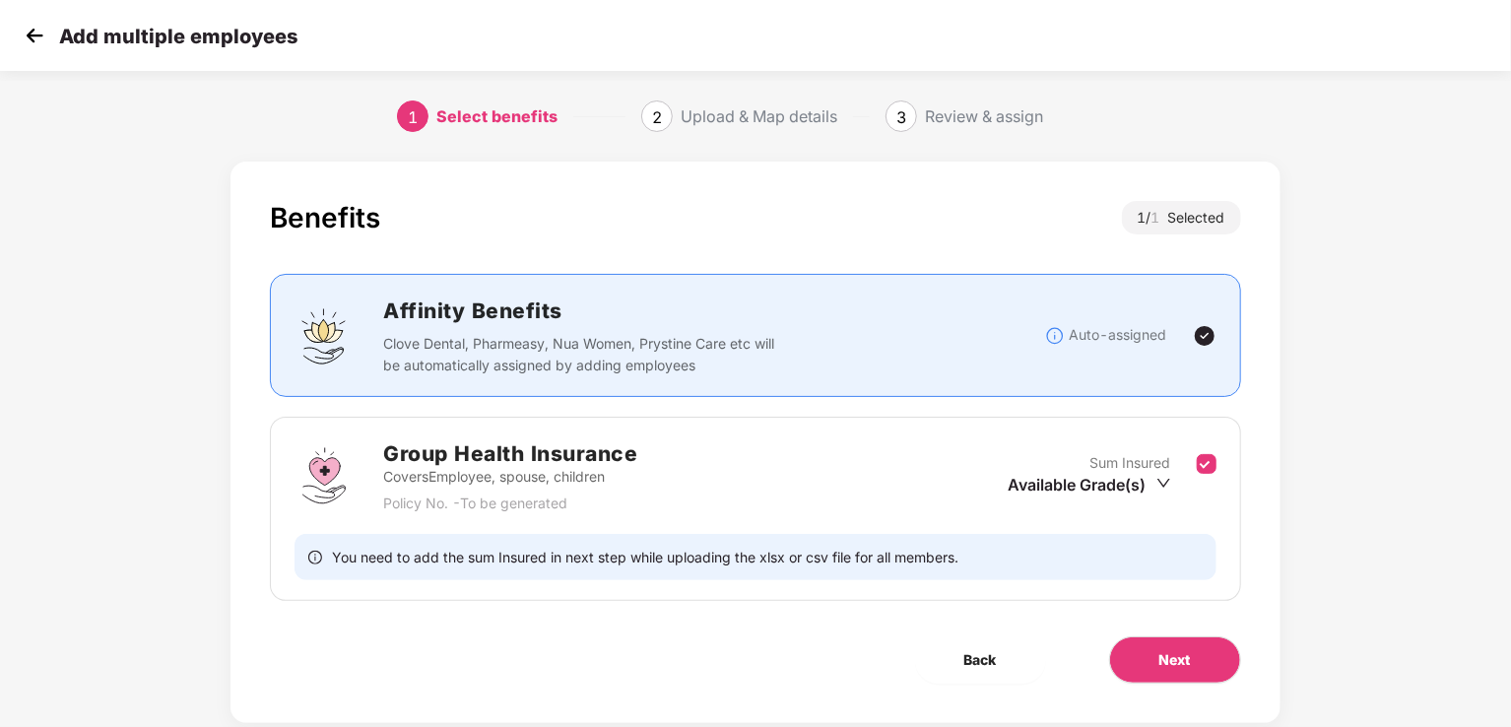
scroll to position [44, 0]
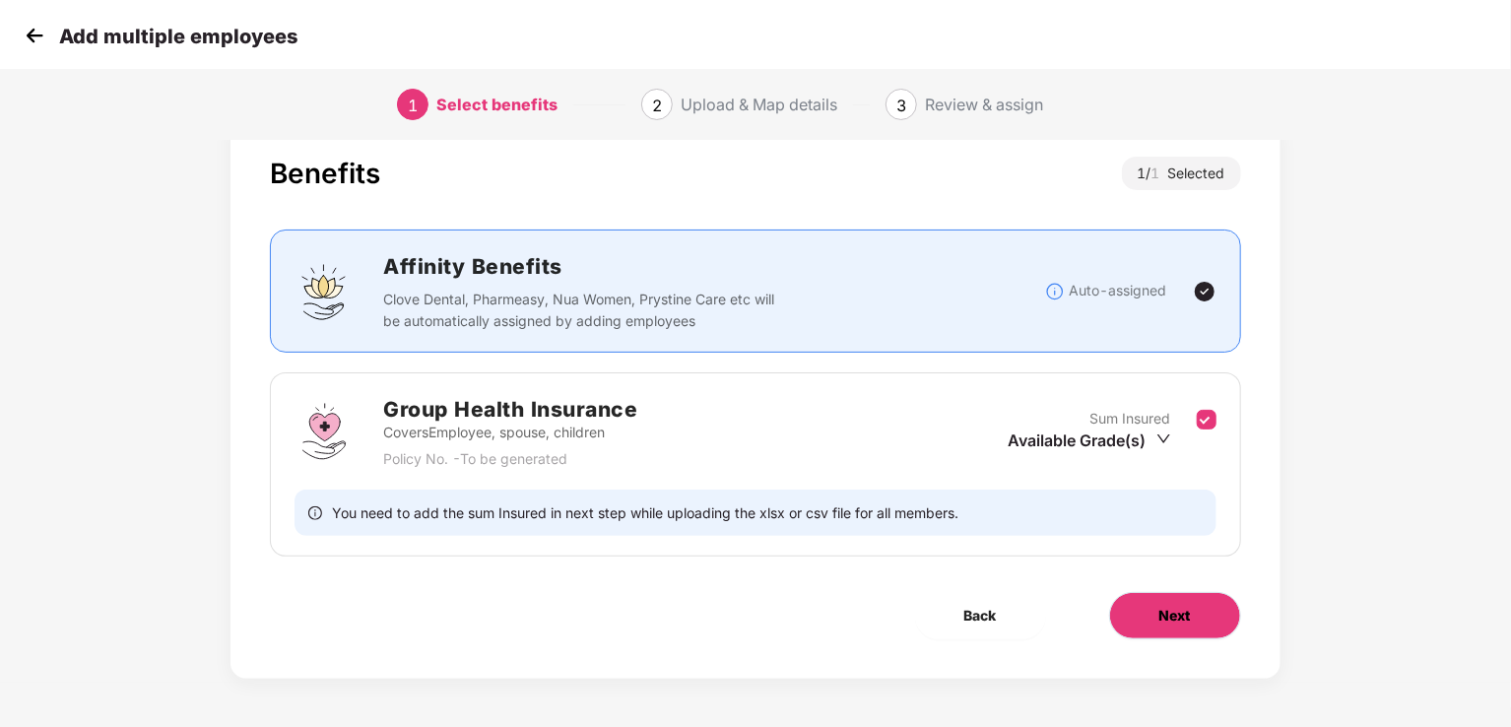
click at [1161, 605] on span "Next" at bounding box center [1175, 616] width 32 height 22
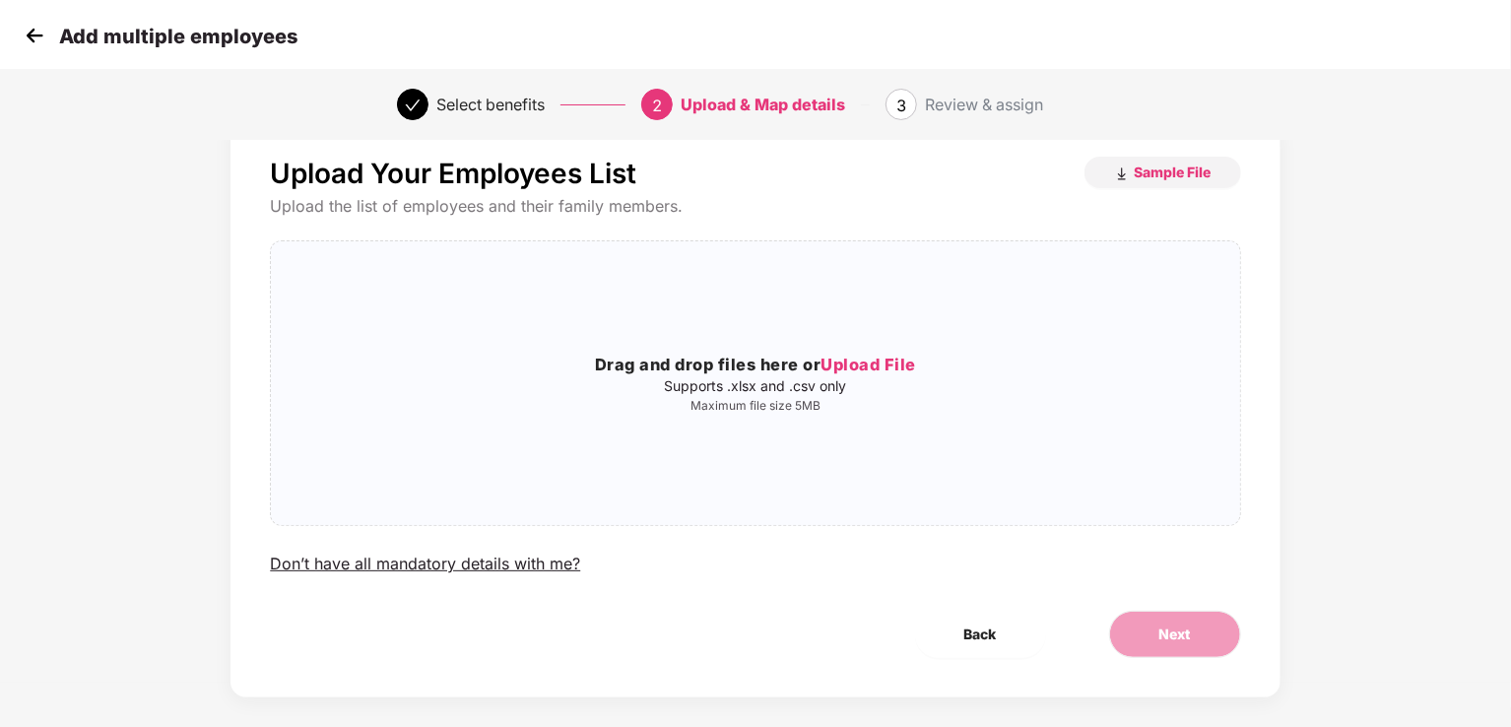
scroll to position [0, 0]
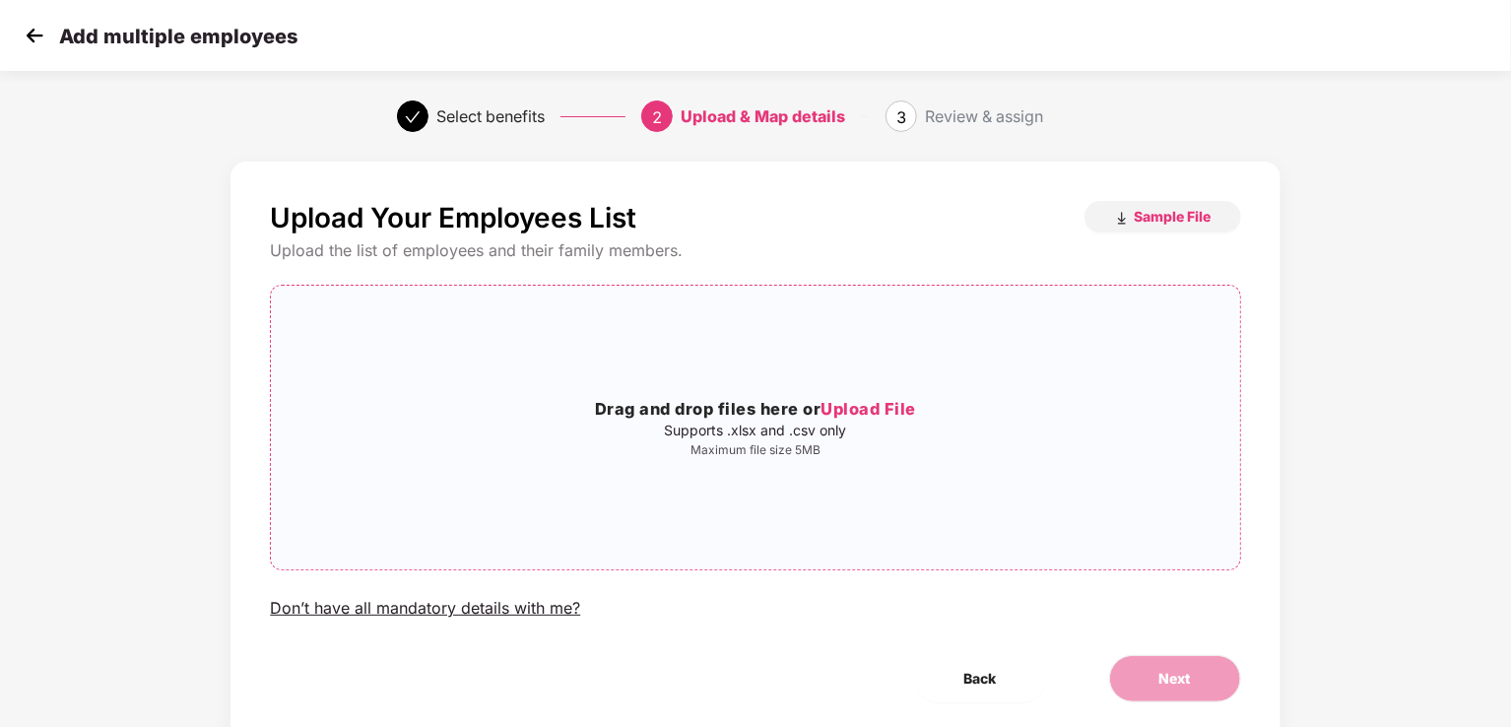
click at [866, 411] on span "Upload File" at bounding box center [868, 409] width 96 height 20
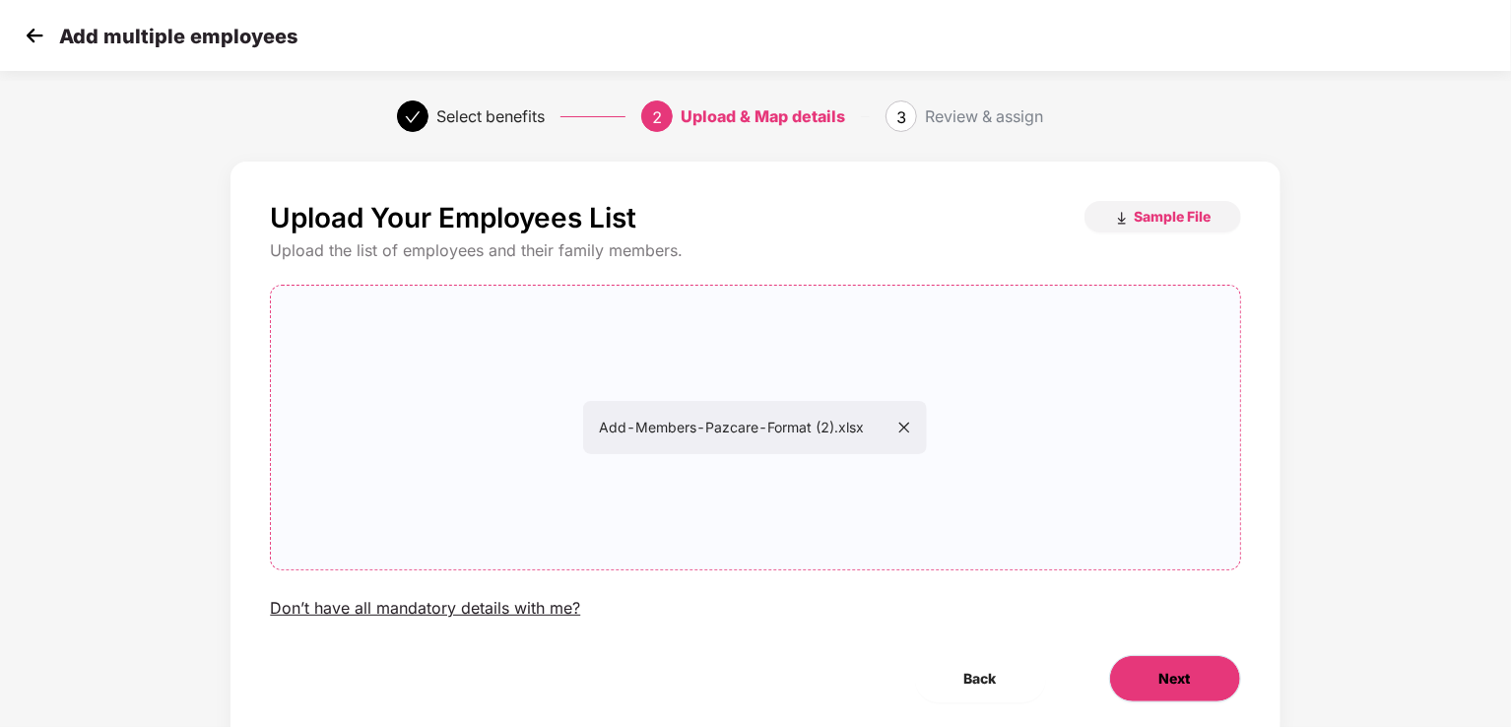
click at [1188, 667] on button "Next" at bounding box center [1175, 678] width 132 height 47
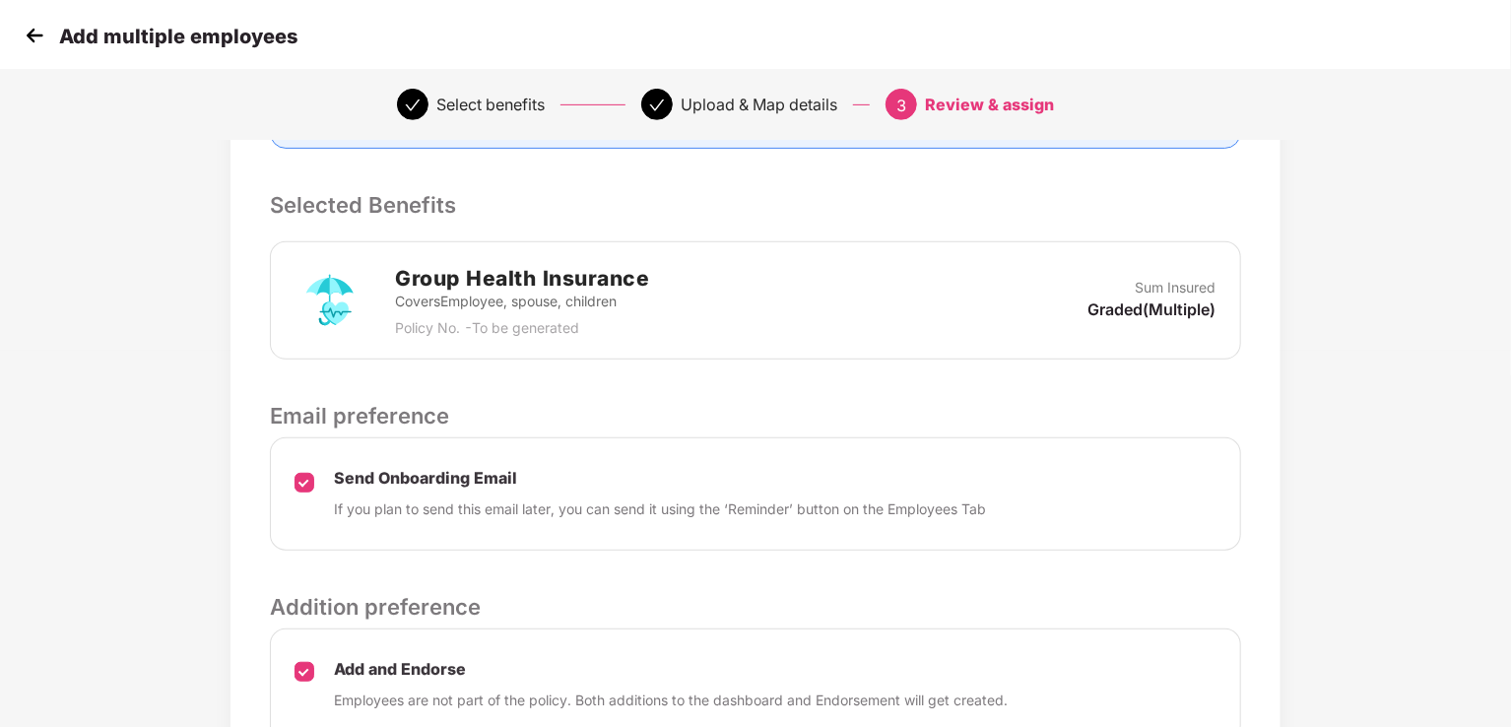
scroll to position [560, 0]
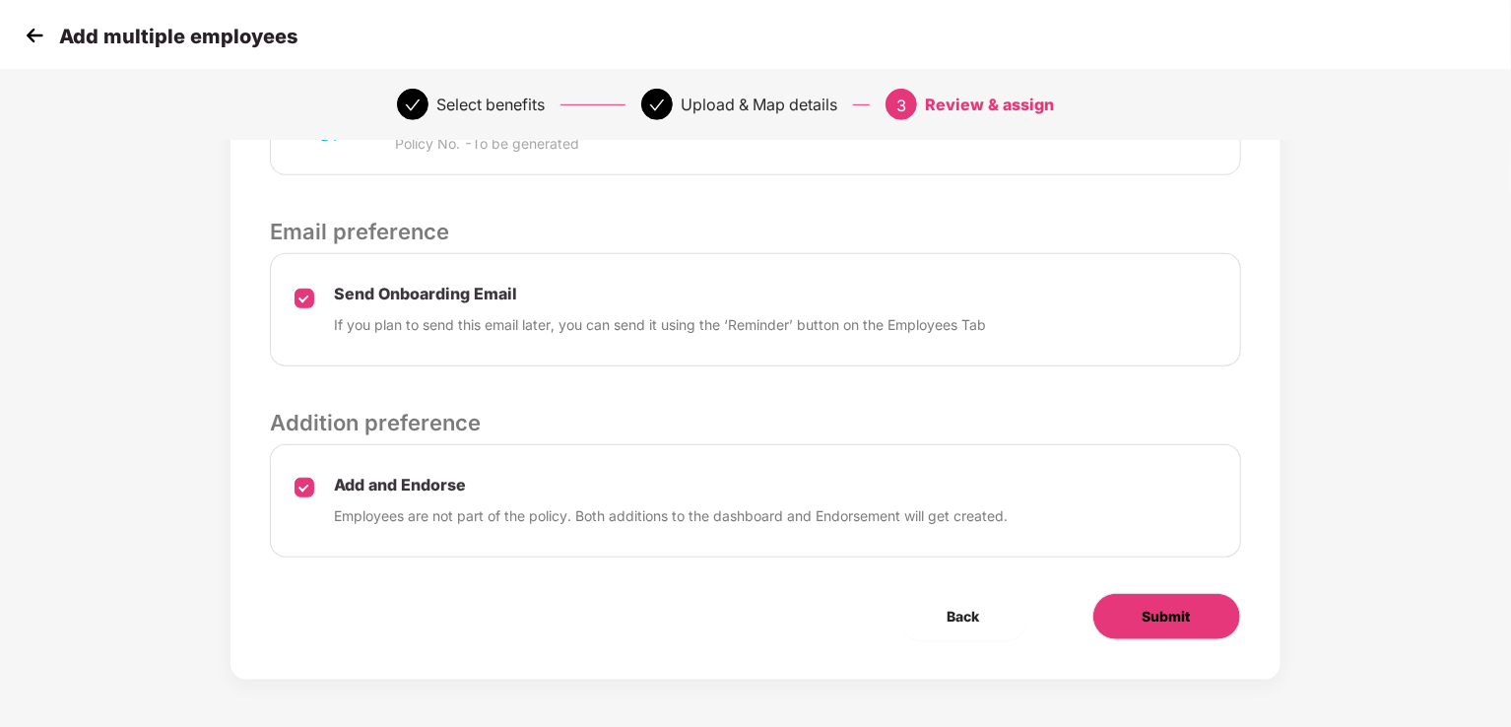
click at [1146, 609] on span "Submit" at bounding box center [1166, 617] width 48 height 22
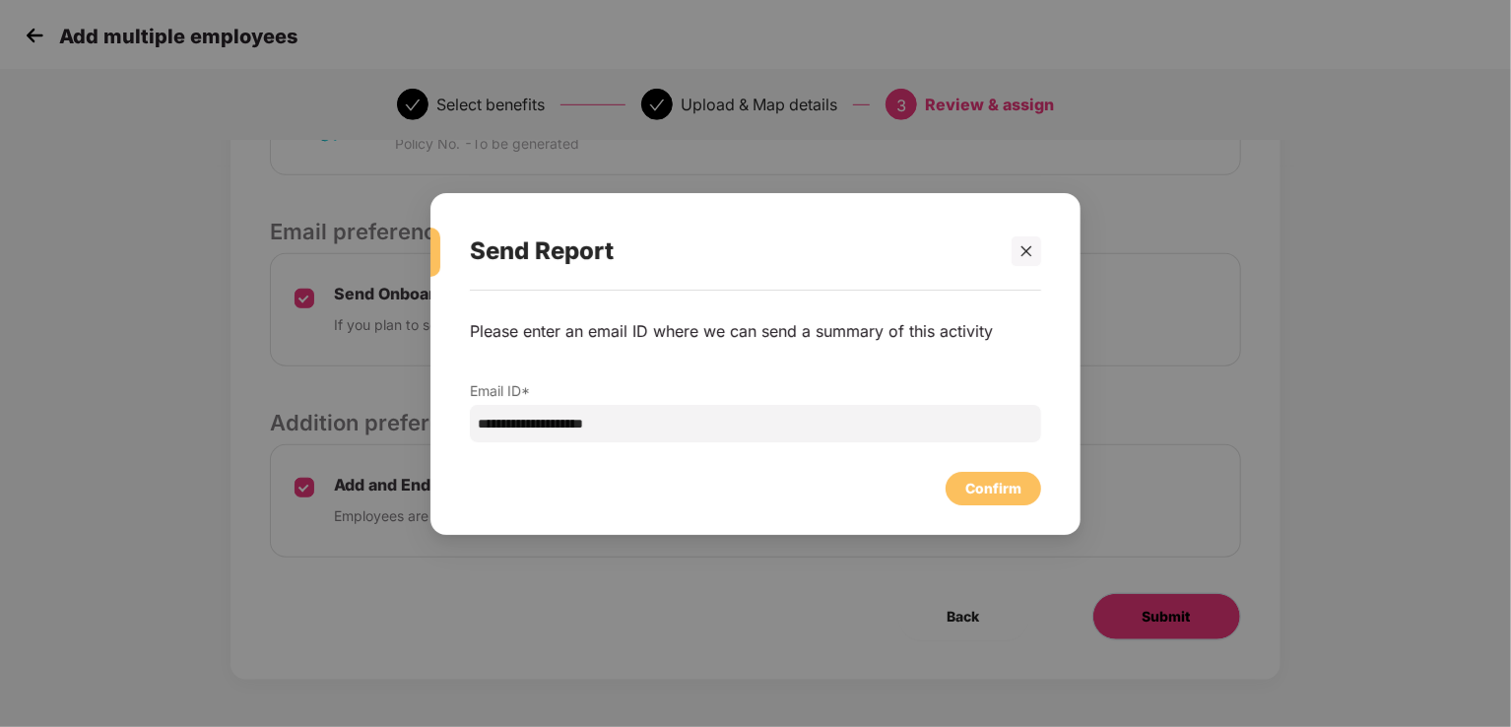
scroll to position [0, 0]
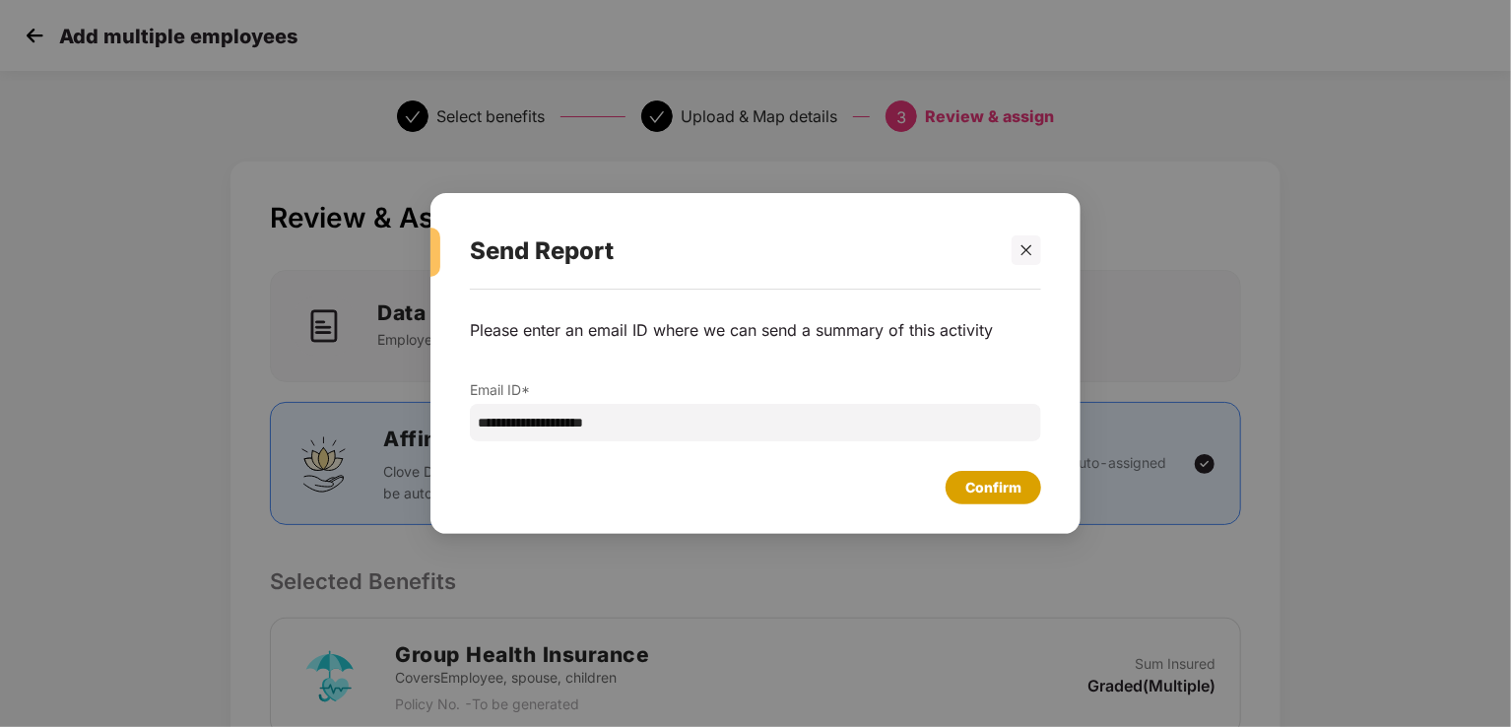
click at [978, 477] on div "Confirm" at bounding box center [993, 488] width 56 height 22
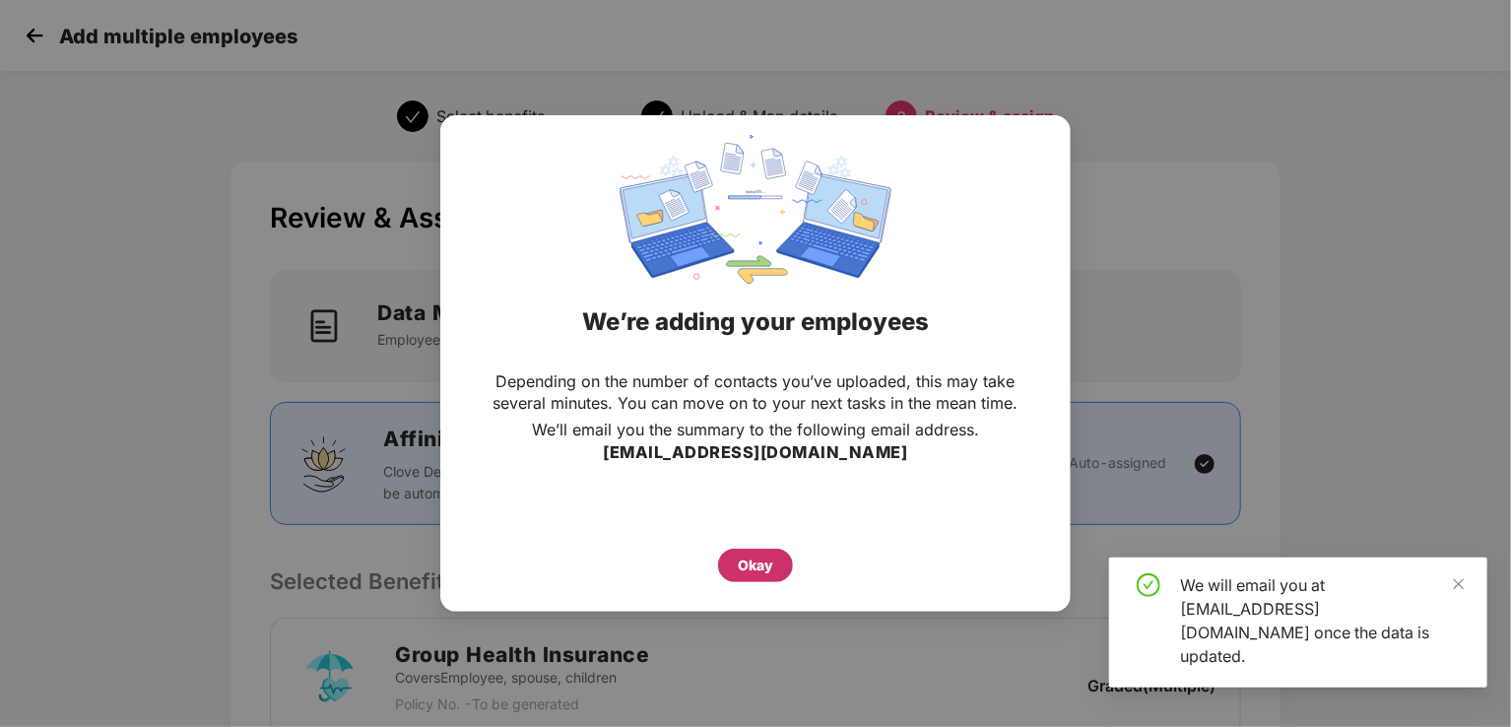
click at [743, 560] on div "Okay" at bounding box center [755, 565] width 35 height 22
